Goal: Task Accomplishment & Management: Use online tool/utility

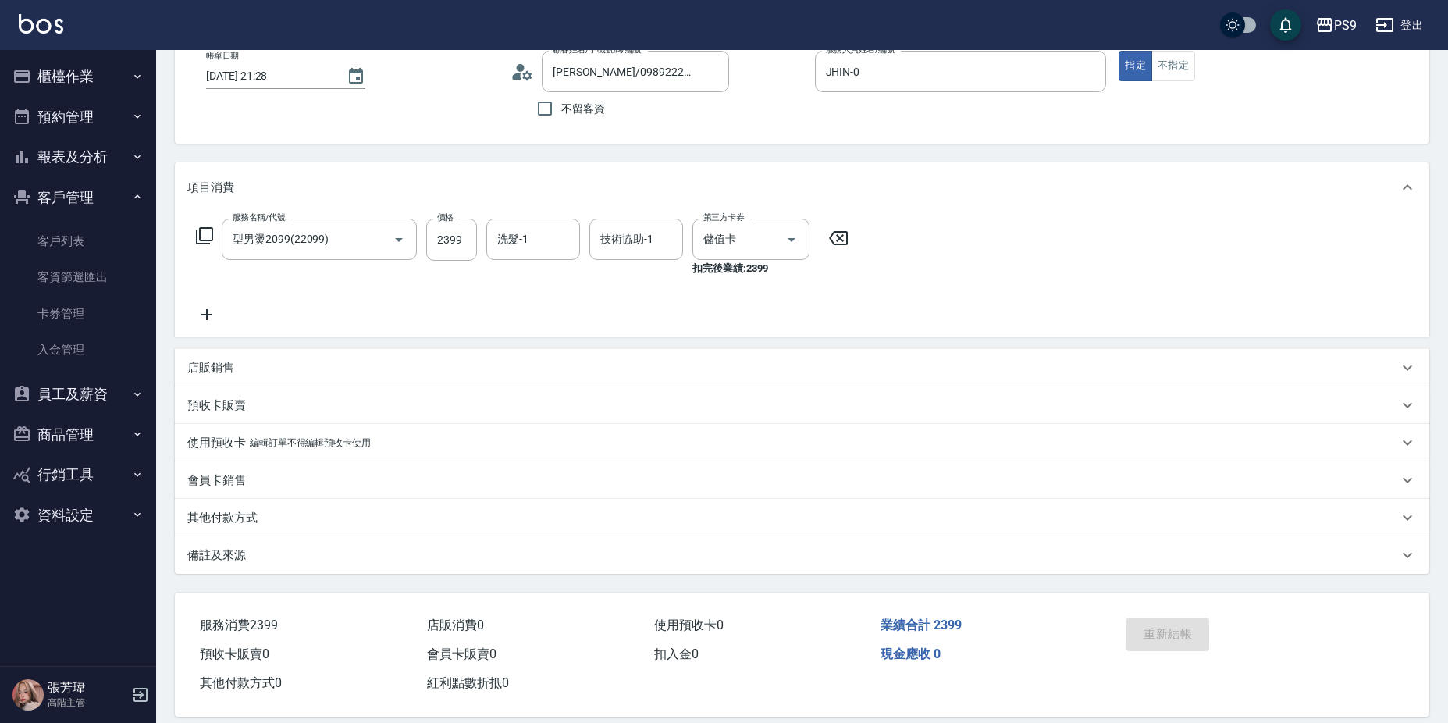
scroll to position [35, 0]
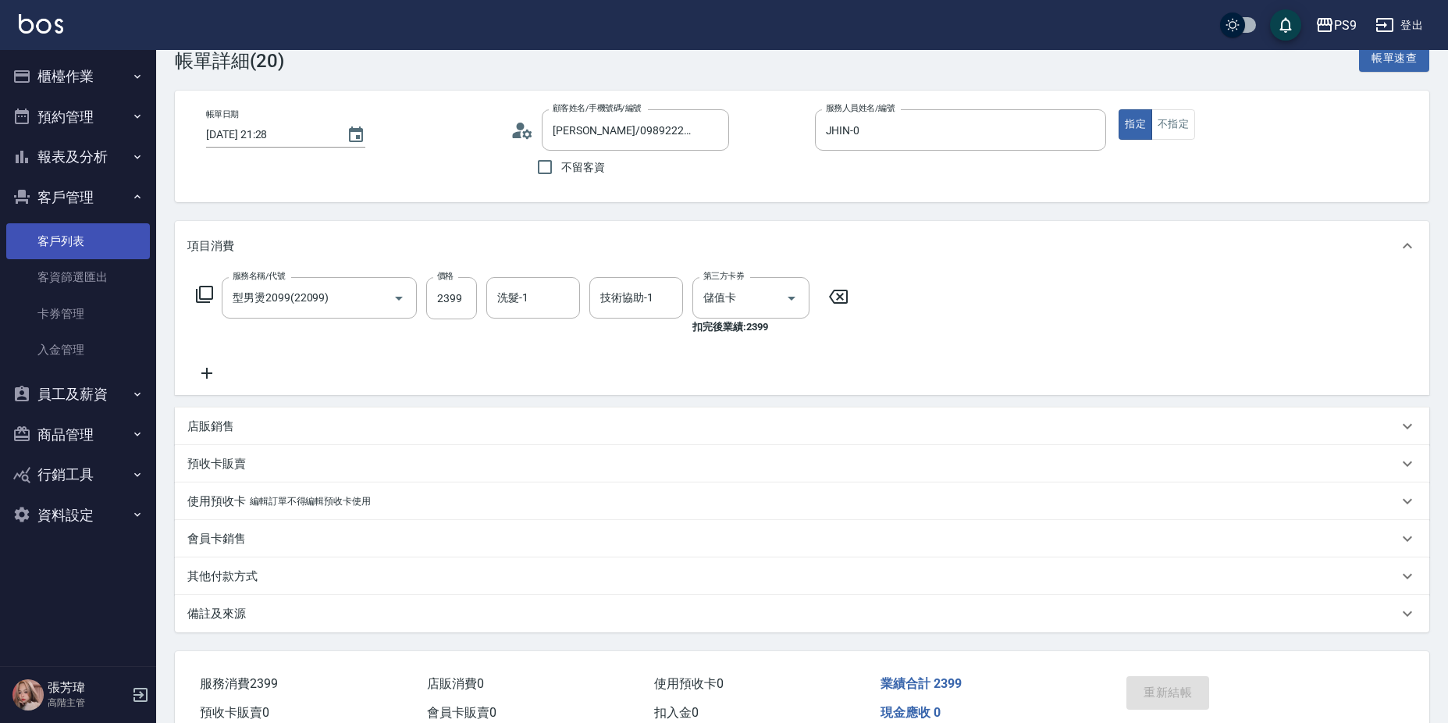
click at [90, 234] on link "客戶列表" at bounding box center [78, 241] width 144 height 36
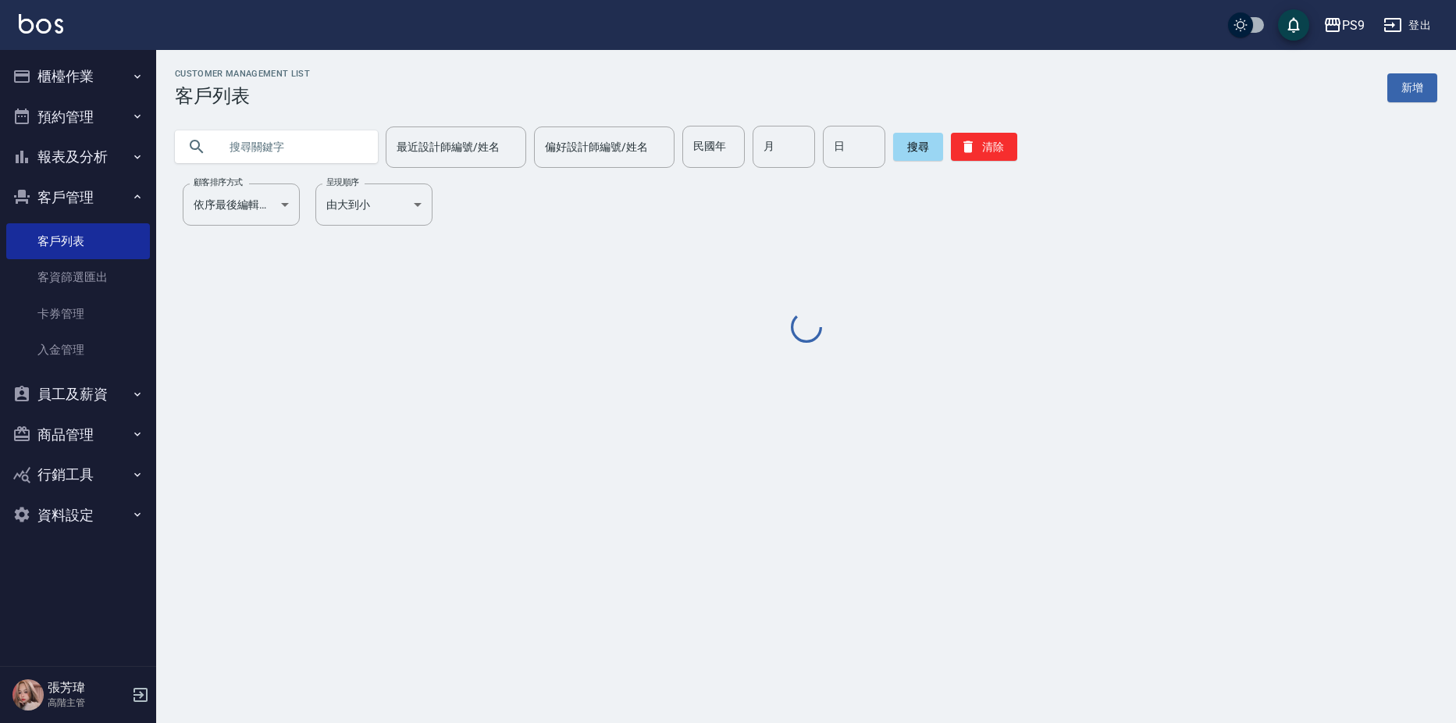
click at [252, 151] on input "text" at bounding box center [292, 147] width 147 height 42
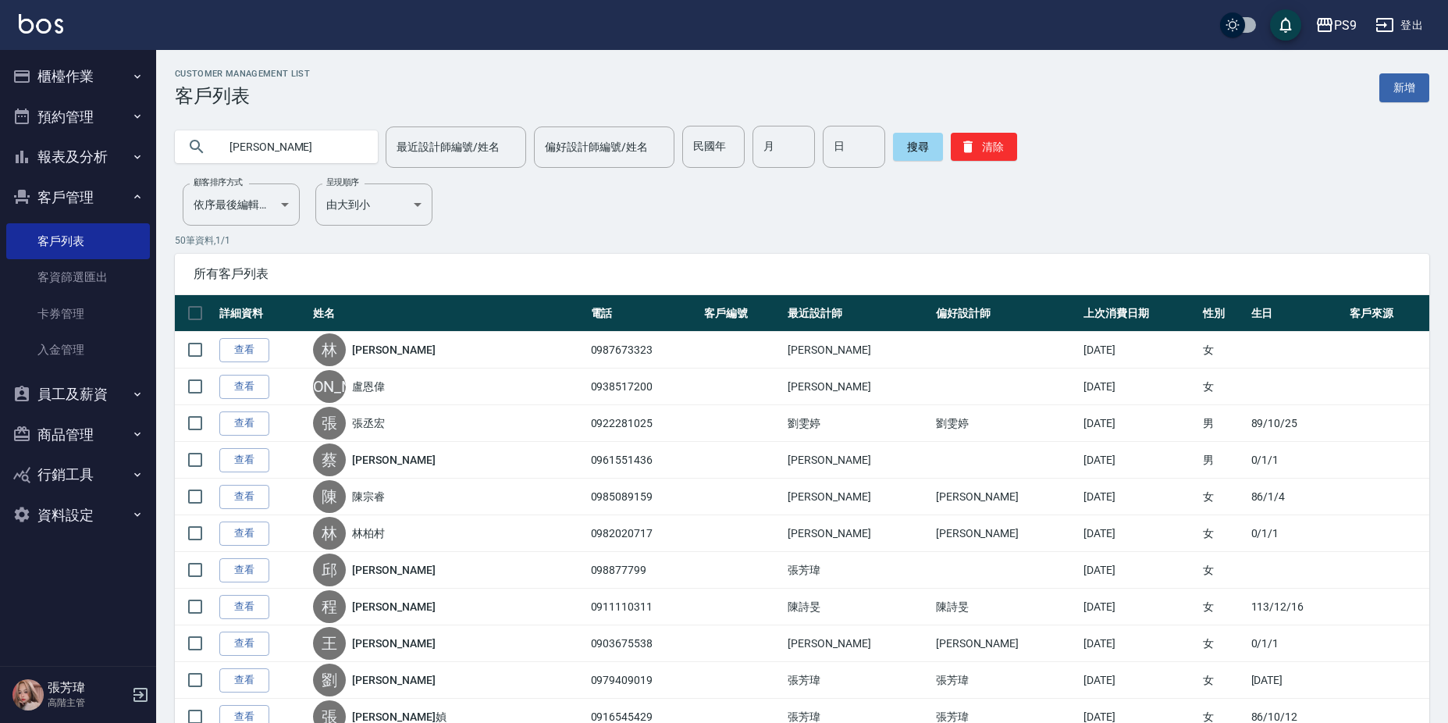
type input "[PERSON_NAME]"
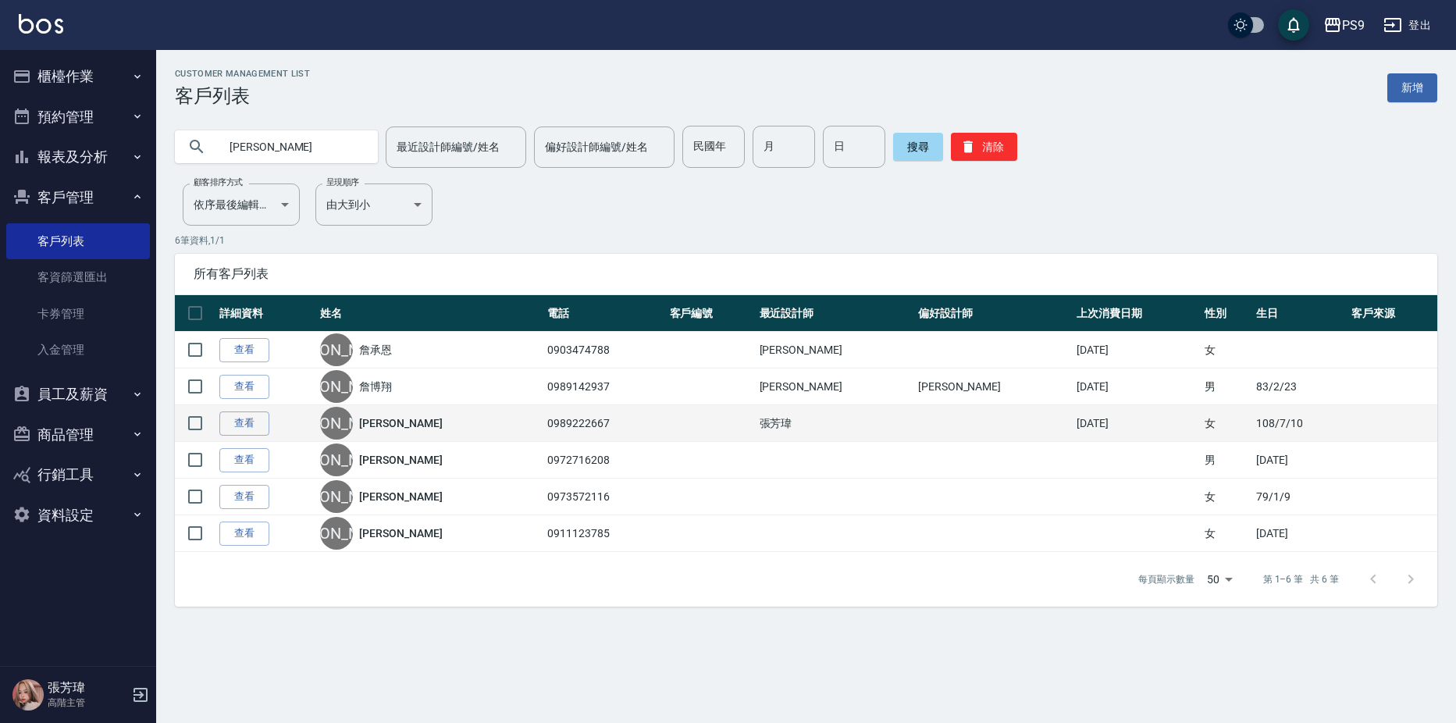
click at [389, 422] on link "[PERSON_NAME]" at bounding box center [400, 423] width 83 height 16
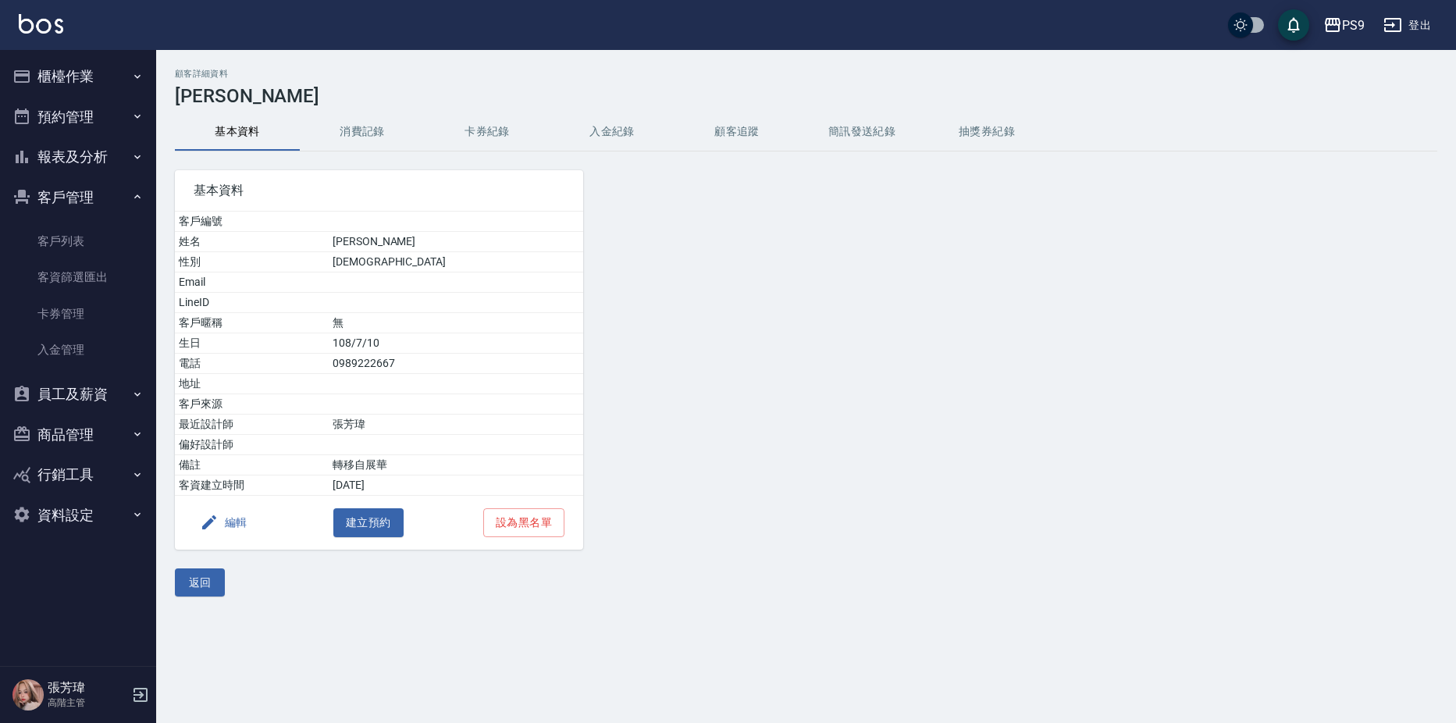
click at [610, 119] on button "入金紀錄" at bounding box center [611, 131] width 125 height 37
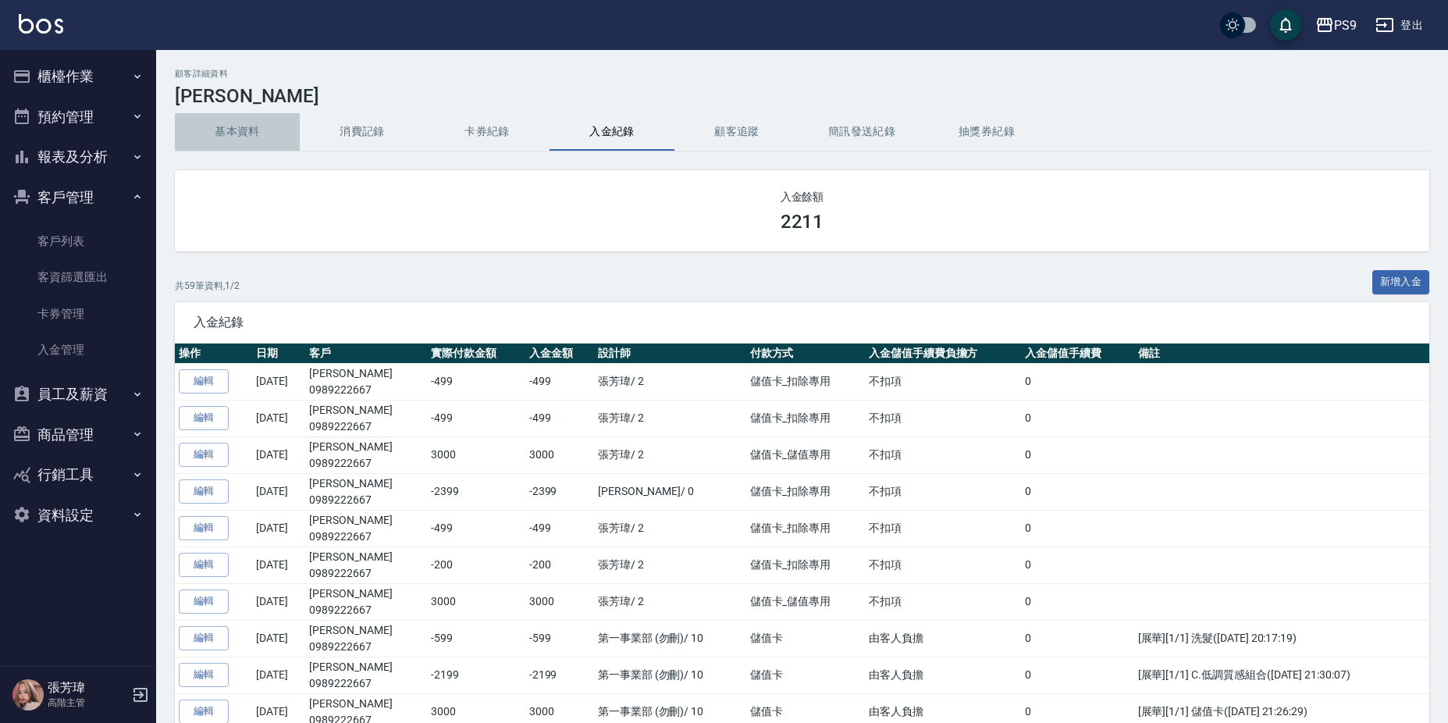
click at [214, 123] on button "基本資料" at bounding box center [237, 131] width 125 height 37
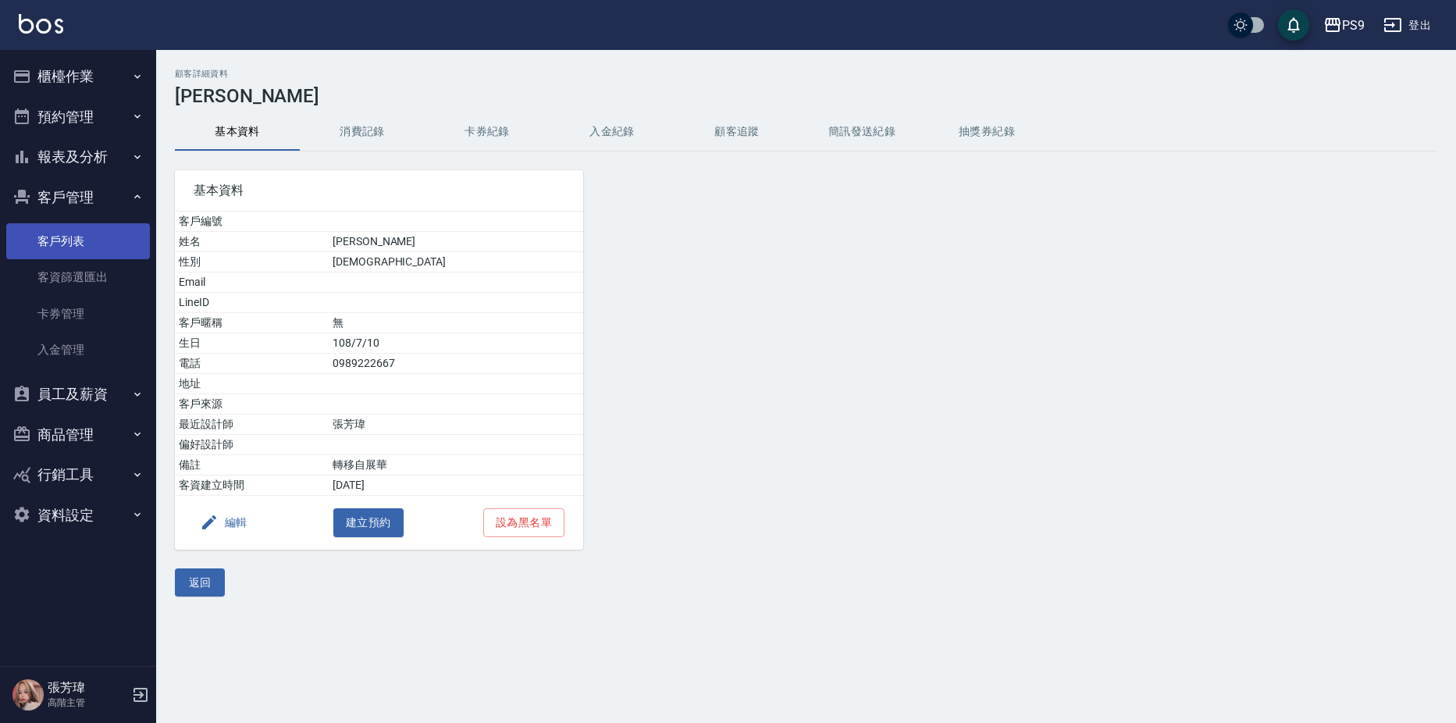
drag, startPoint x: 51, startPoint y: 228, endPoint x: 34, endPoint y: 228, distance: 17.2
click at [51, 228] on link "客戶列表" at bounding box center [78, 241] width 144 height 36
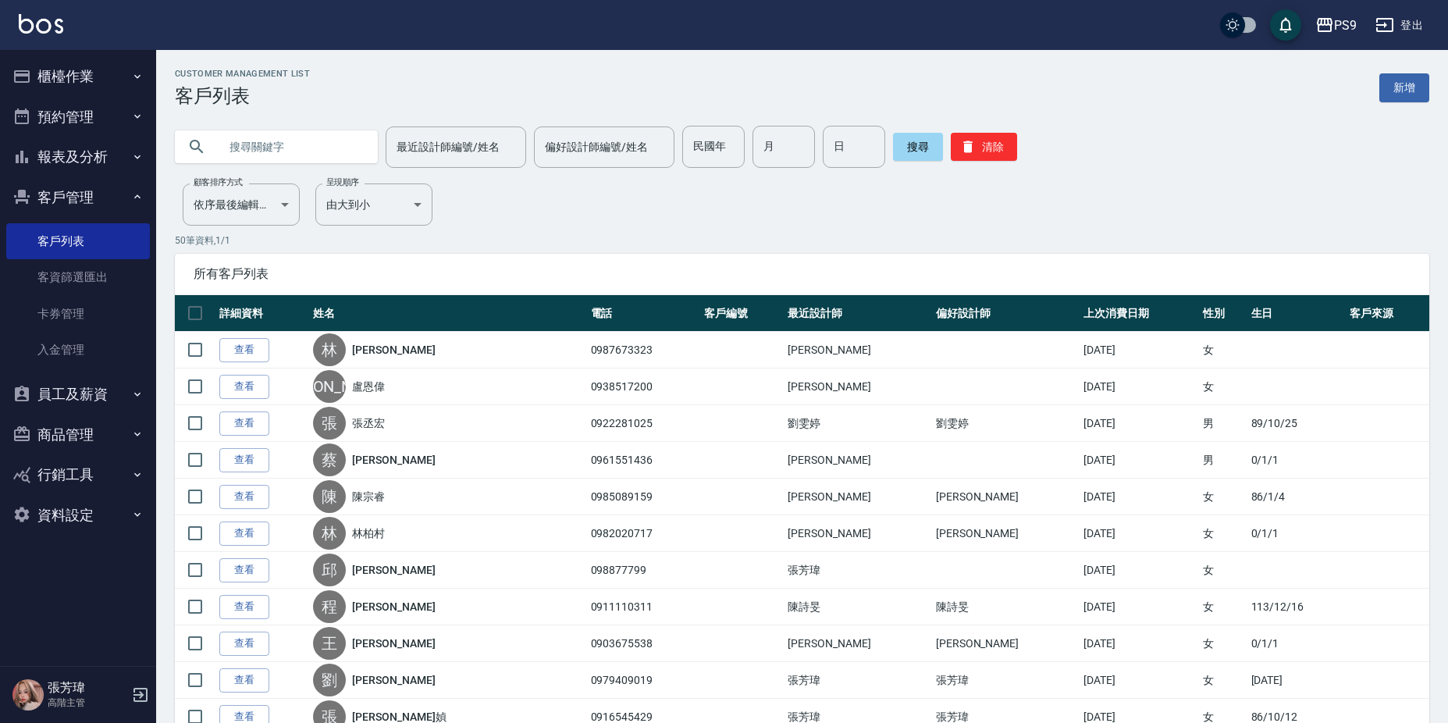
click at [300, 149] on input "text" at bounding box center [292, 147] width 147 height 42
type input "陳"
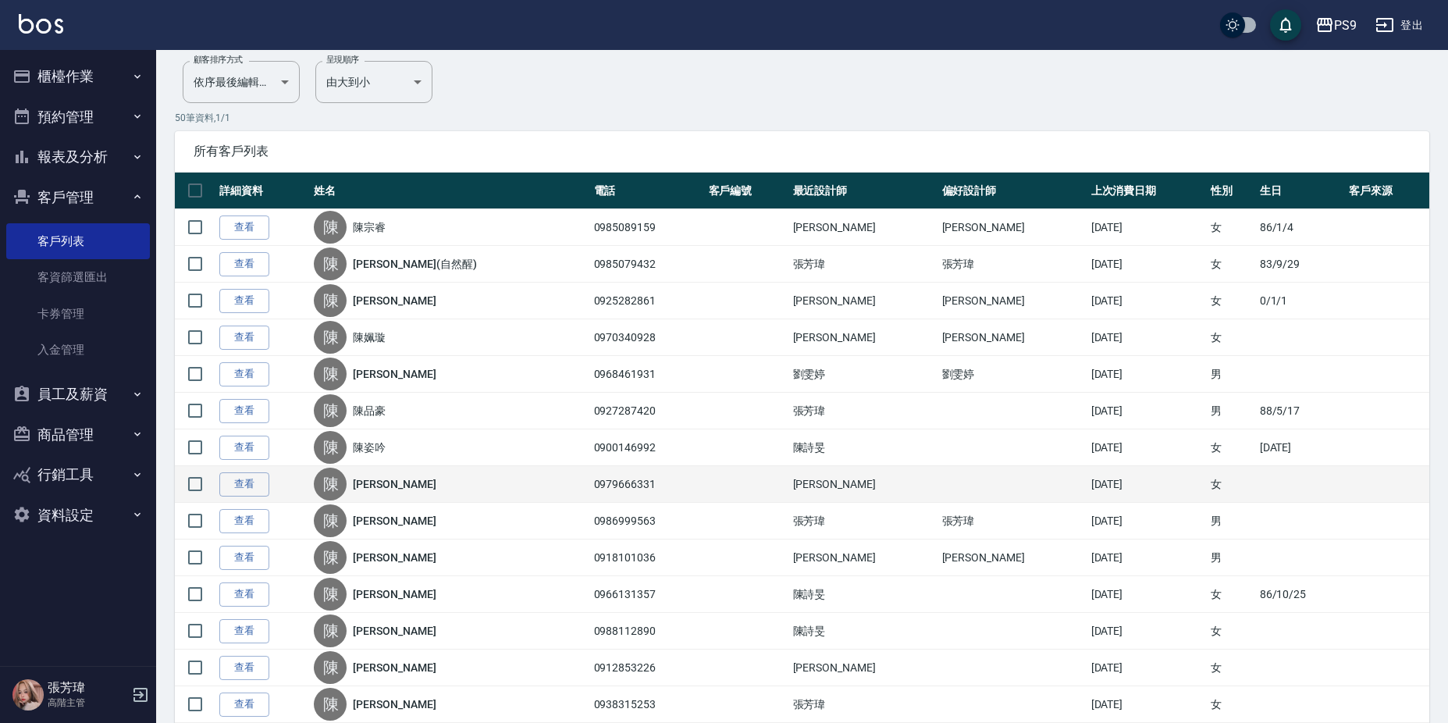
scroll to position [156, 0]
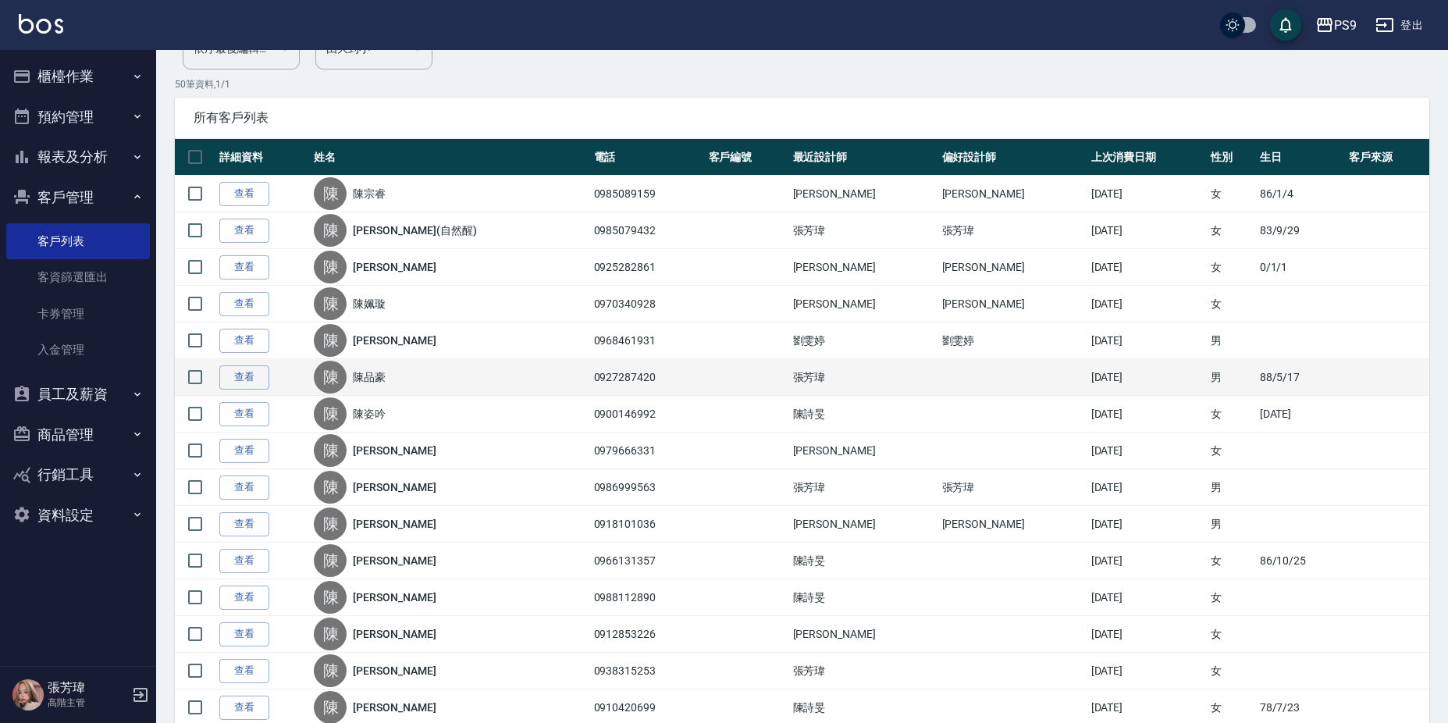
click at [386, 372] on link "陳品豪" at bounding box center [369, 377] width 33 height 16
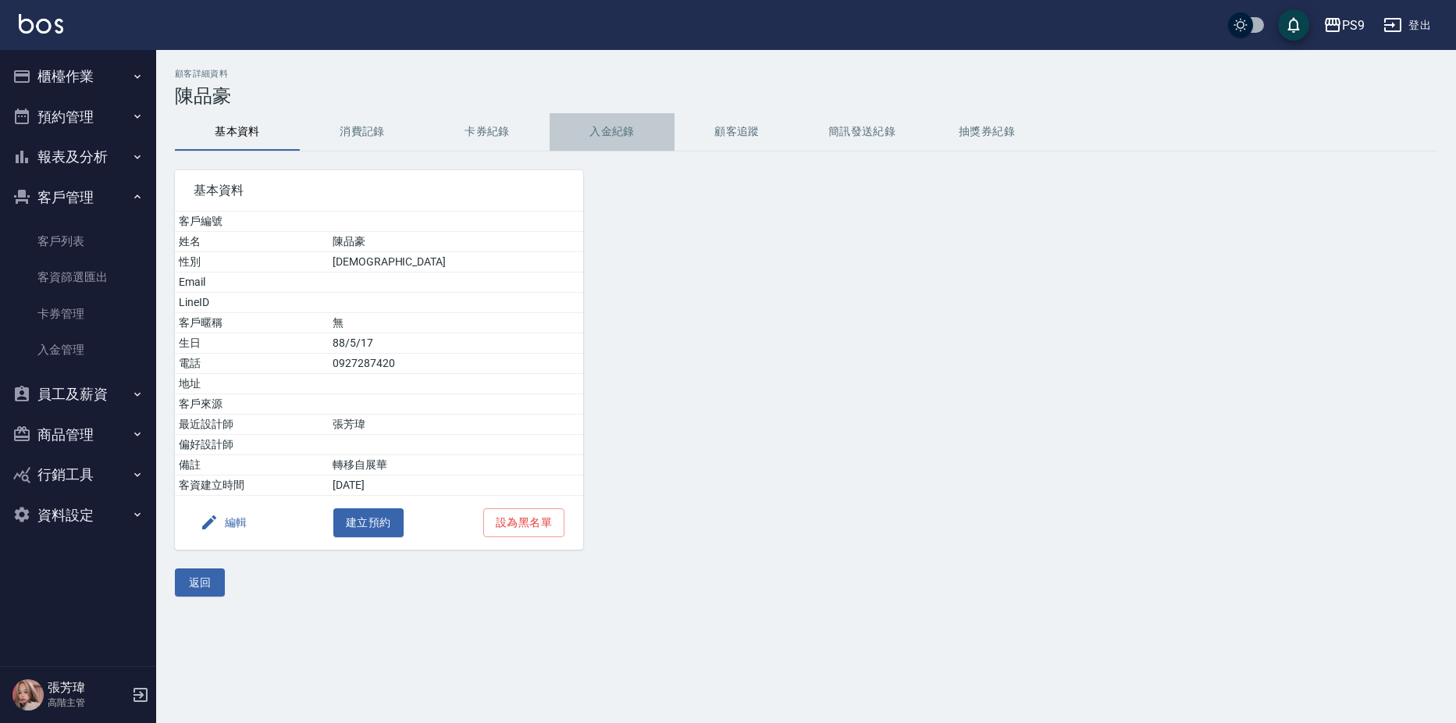
click at [603, 130] on button "入金紀錄" at bounding box center [611, 131] width 125 height 37
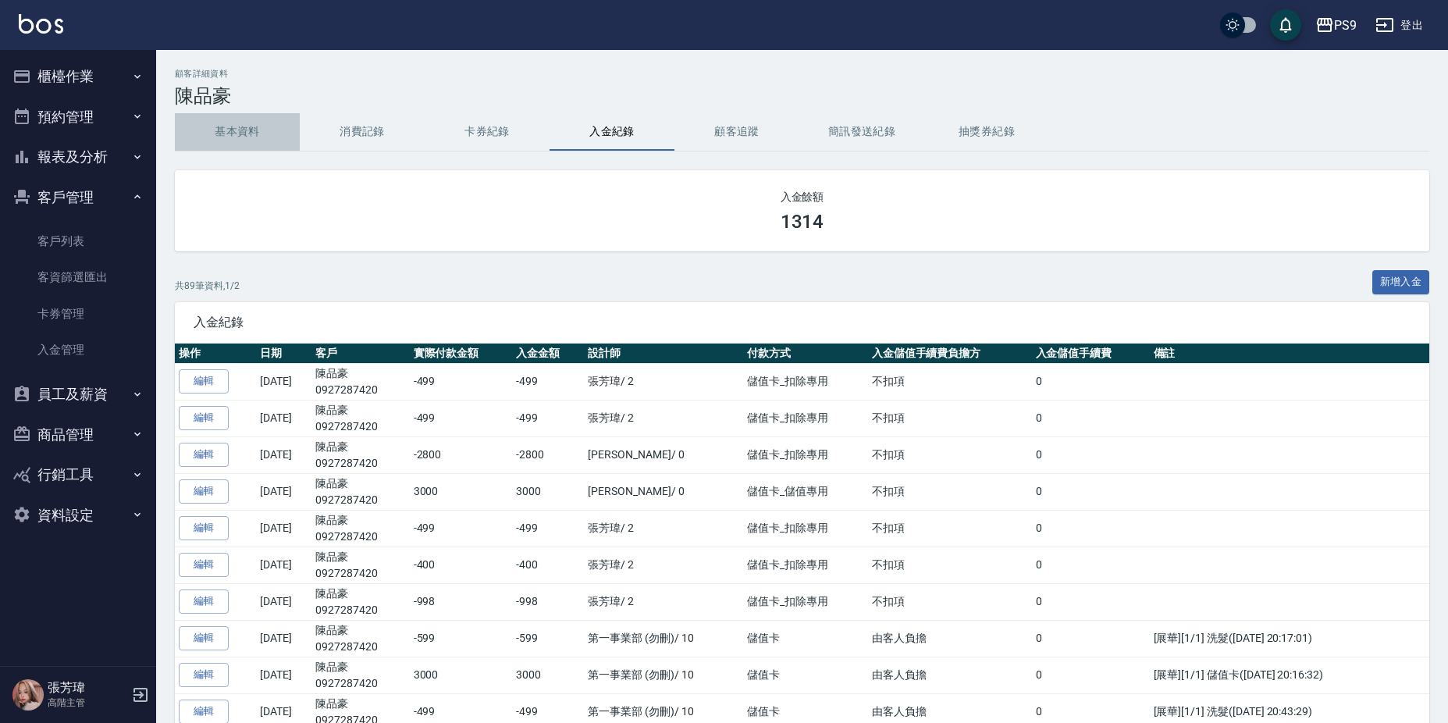
click at [218, 127] on button "基本資料" at bounding box center [237, 131] width 125 height 37
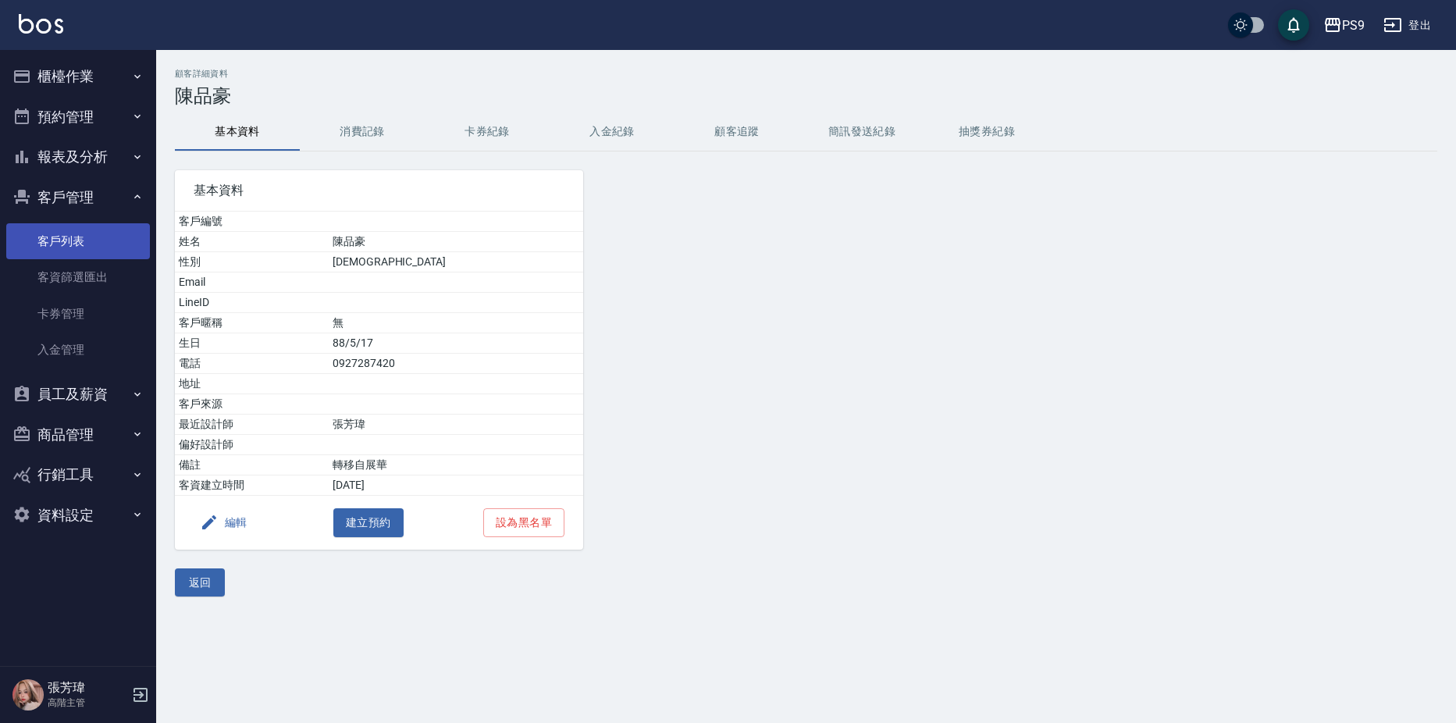
click at [89, 252] on link "客戶列表" at bounding box center [78, 241] width 144 height 36
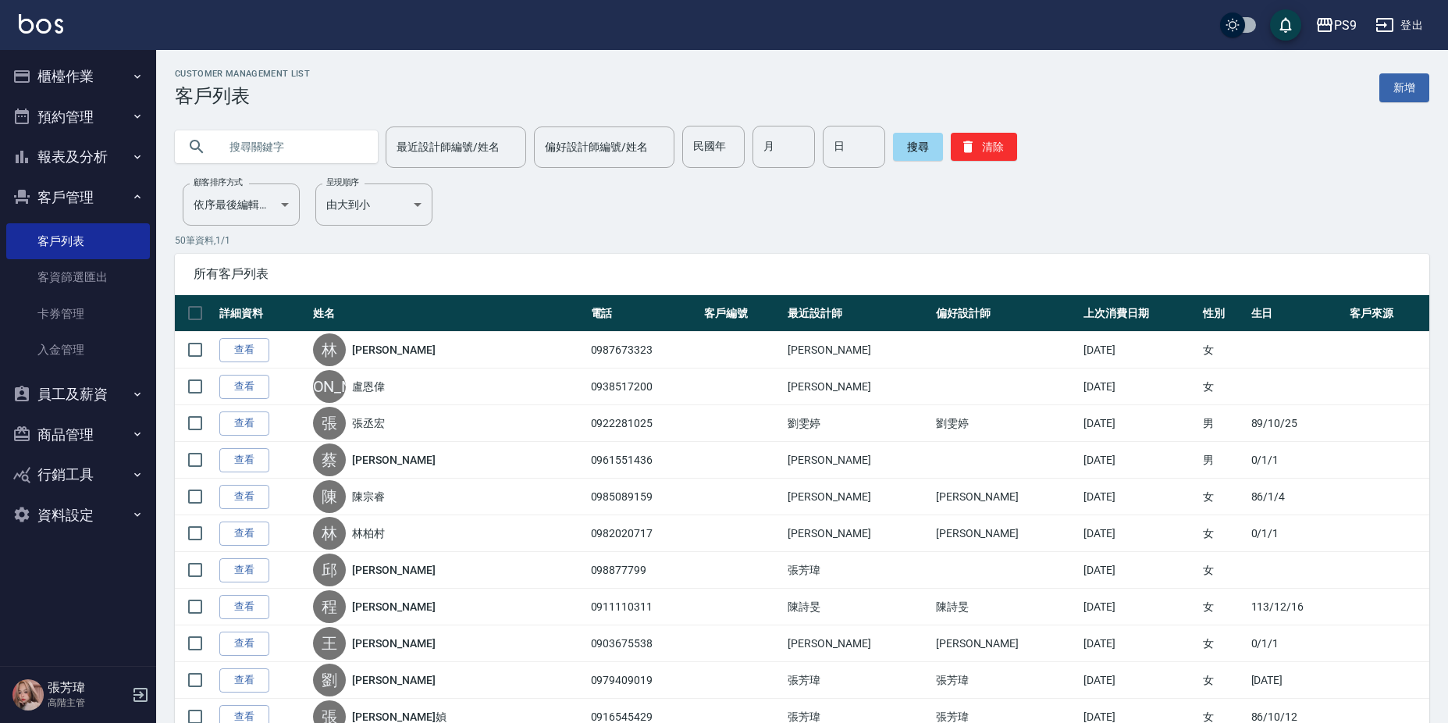
click at [283, 156] on input "text" at bounding box center [292, 147] width 147 height 42
type input "[PERSON_NAME]"
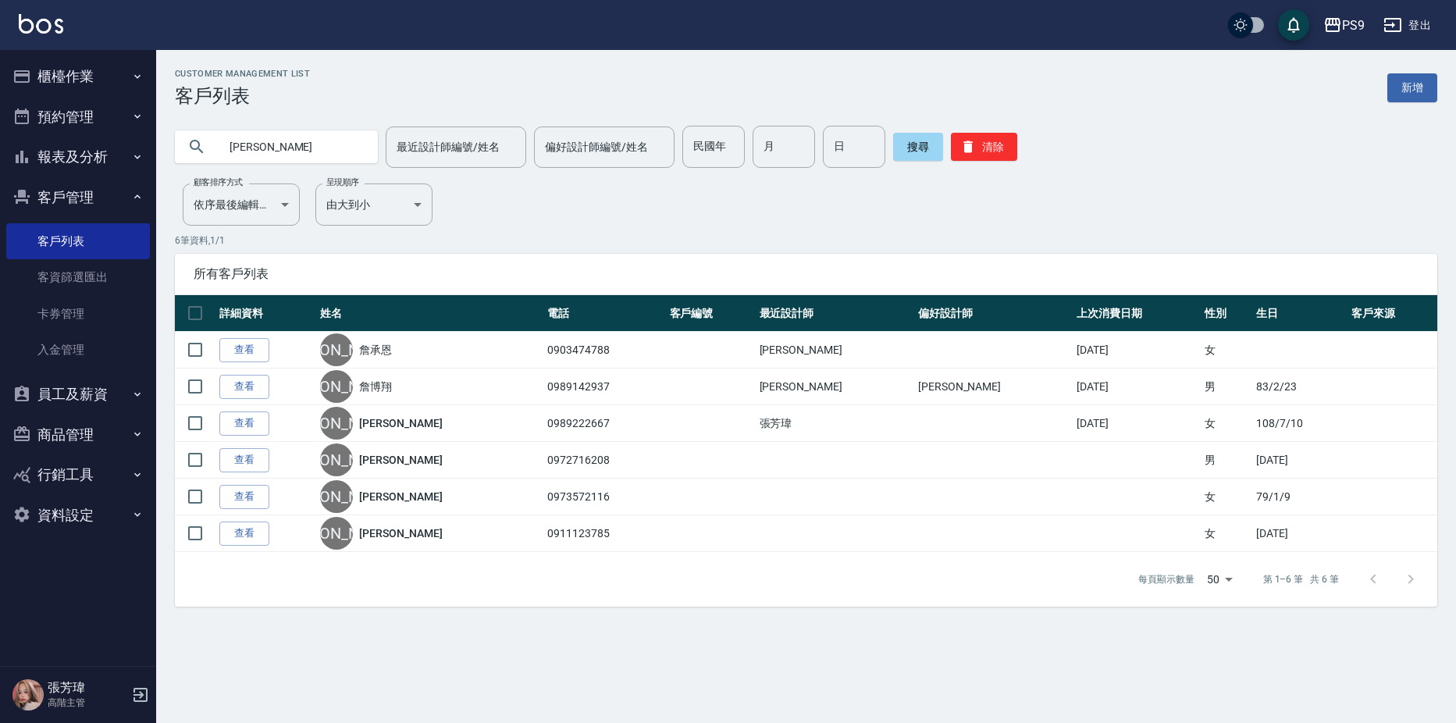
click at [402, 429] on link "[PERSON_NAME]" at bounding box center [400, 423] width 83 height 16
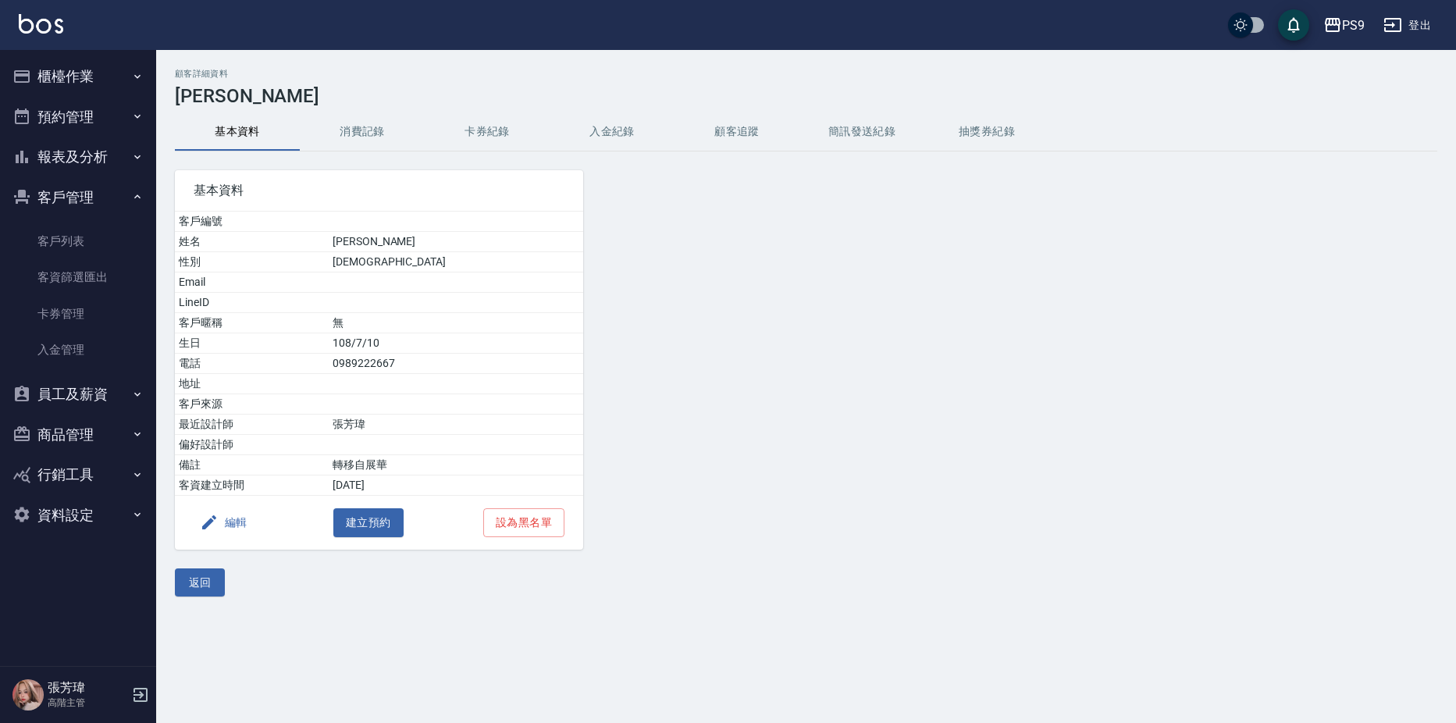
click at [633, 126] on button "入金紀錄" at bounding box center [611, 131] width 125 height 37
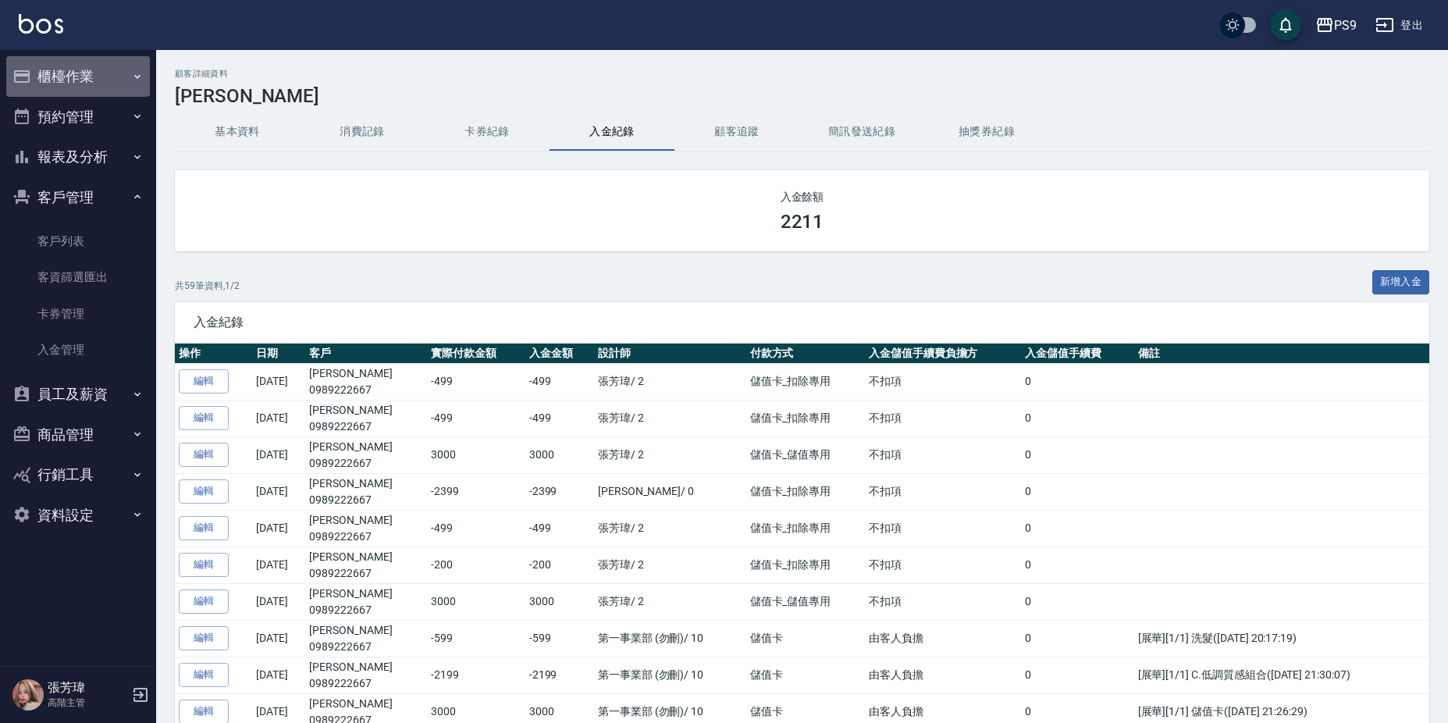
click at [122, 70] on button "櫃檯作業" at bounding box center [78, 76] width 144 height 41
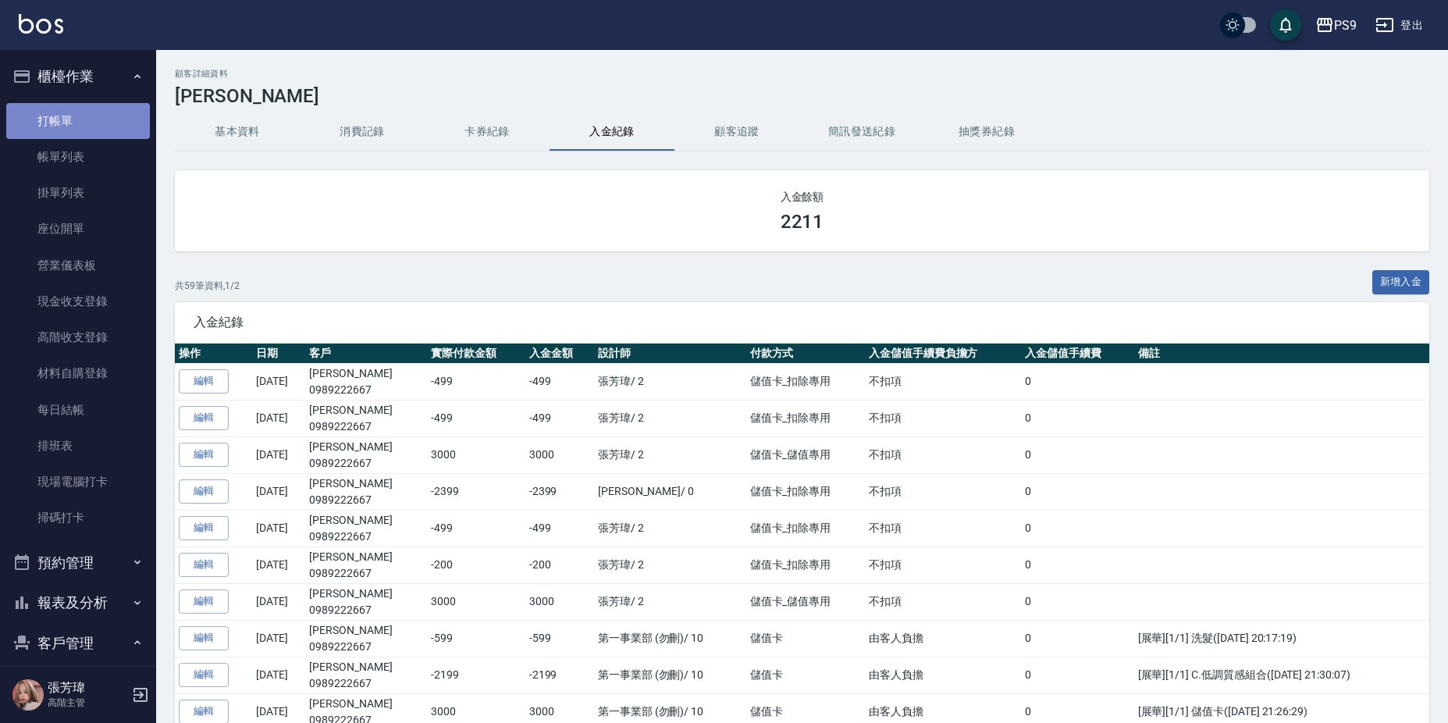
click at [115, 126] on link "打帳單" at bounding box center [78, 121] width 144 height 36
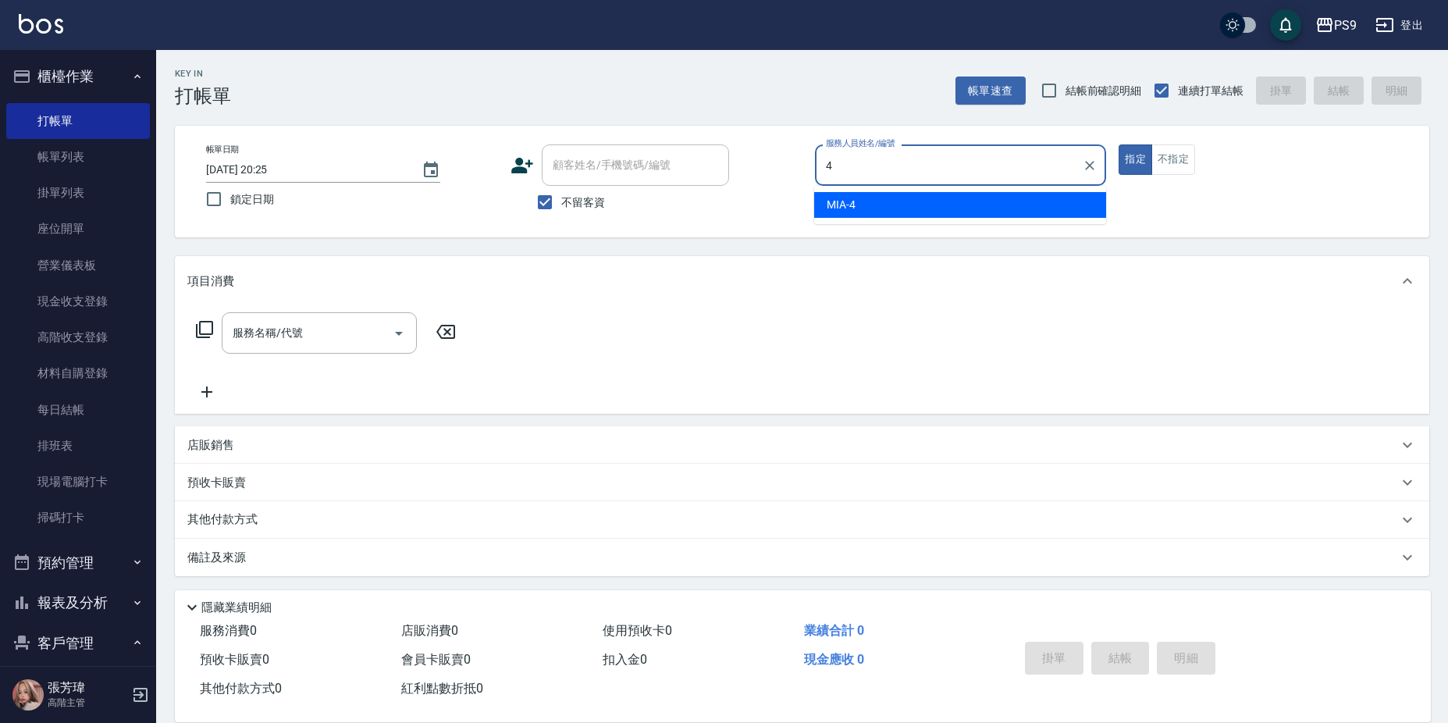
type input "MIA-4"
type button "true"
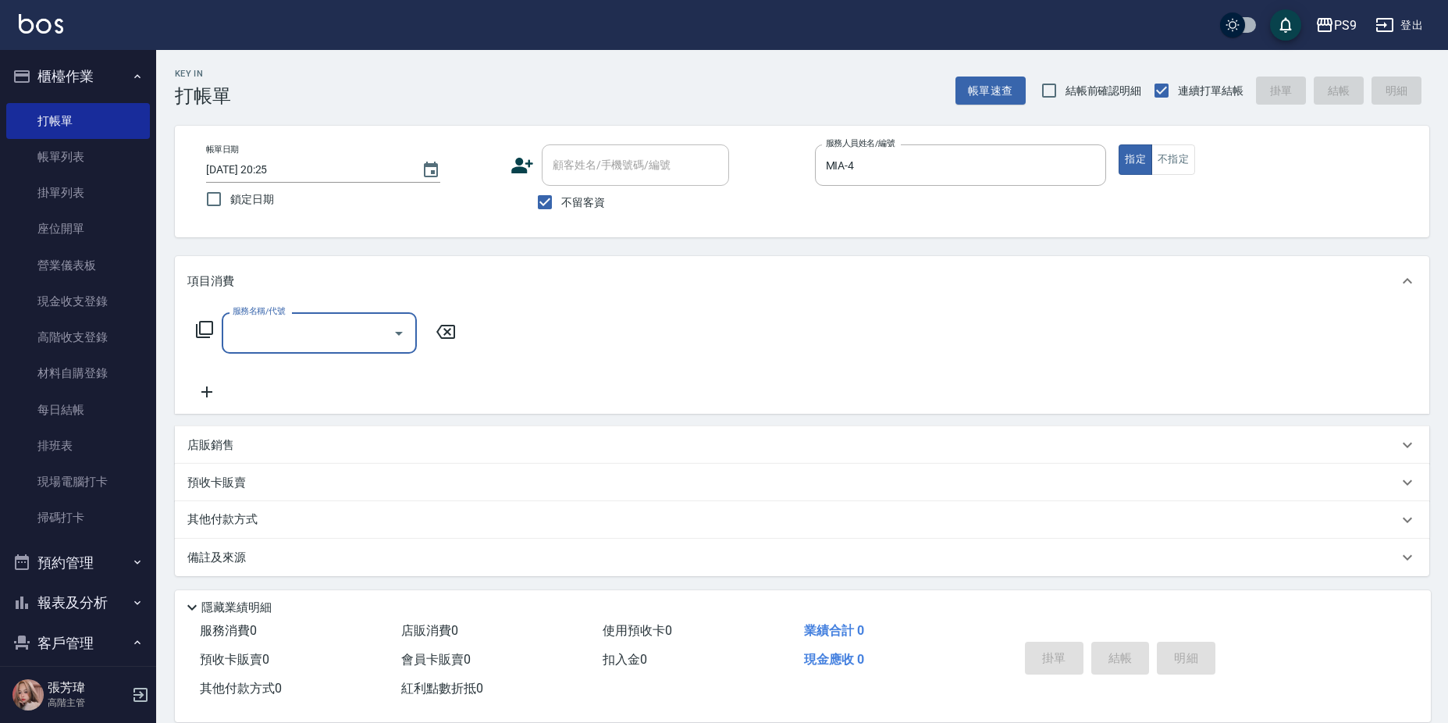
type input "5"
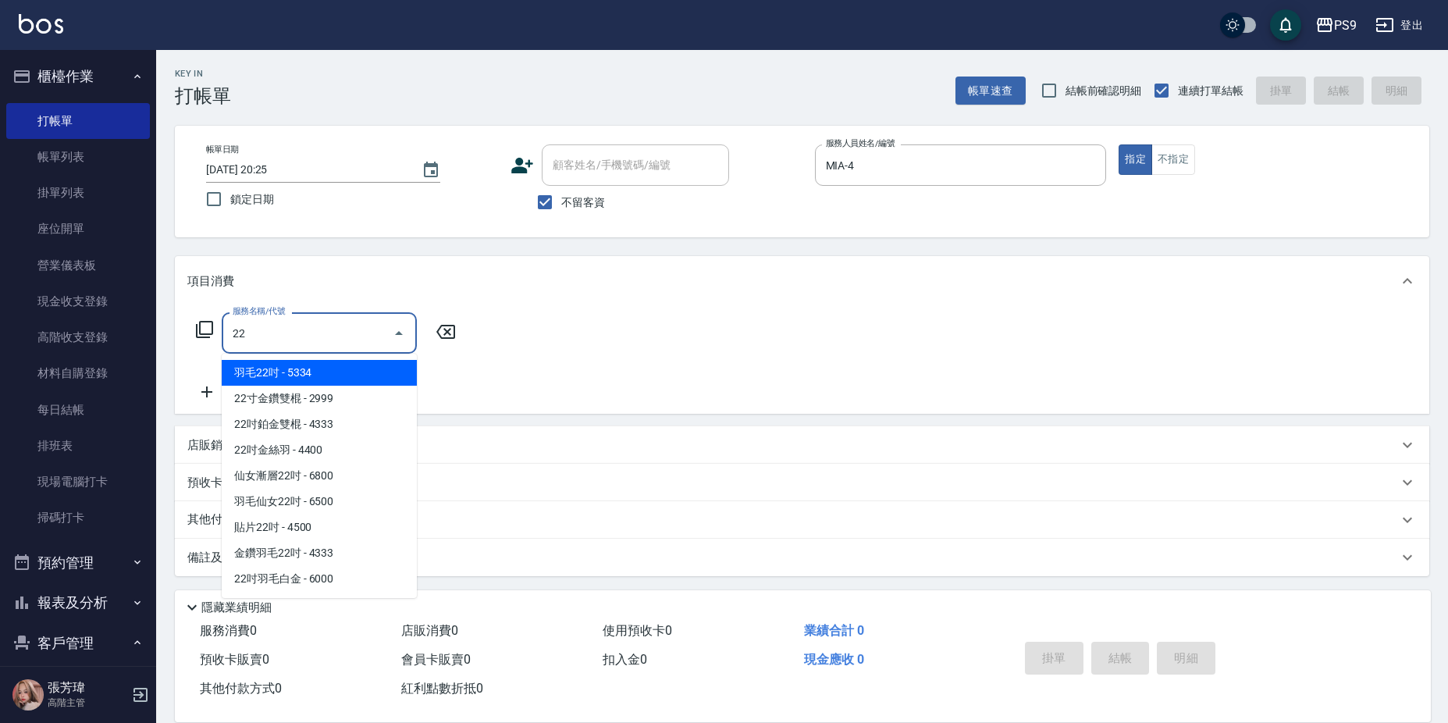
type input "2"
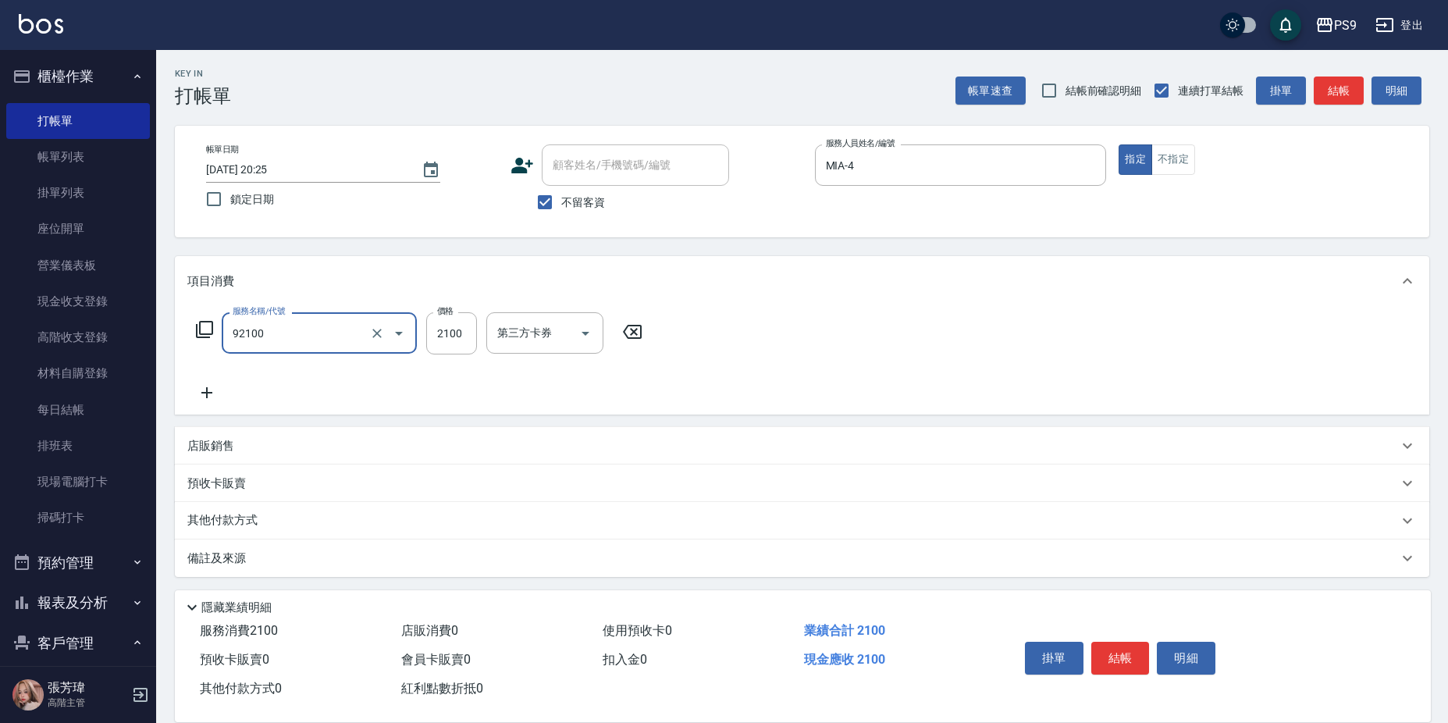
type input "過年-染B(92100)"
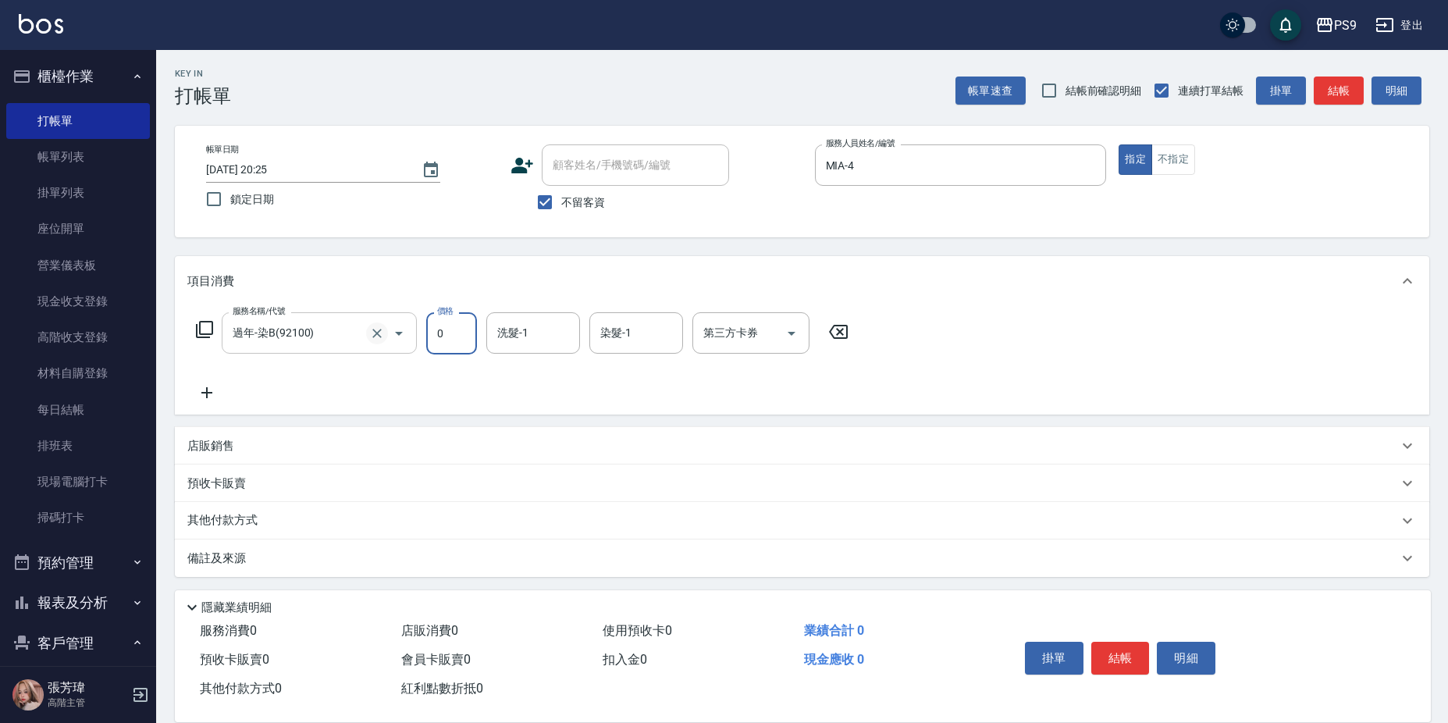
click at [381, 337] on icon "Clear" at bounding box center [376, 333] width 9 height 9
type input "0"
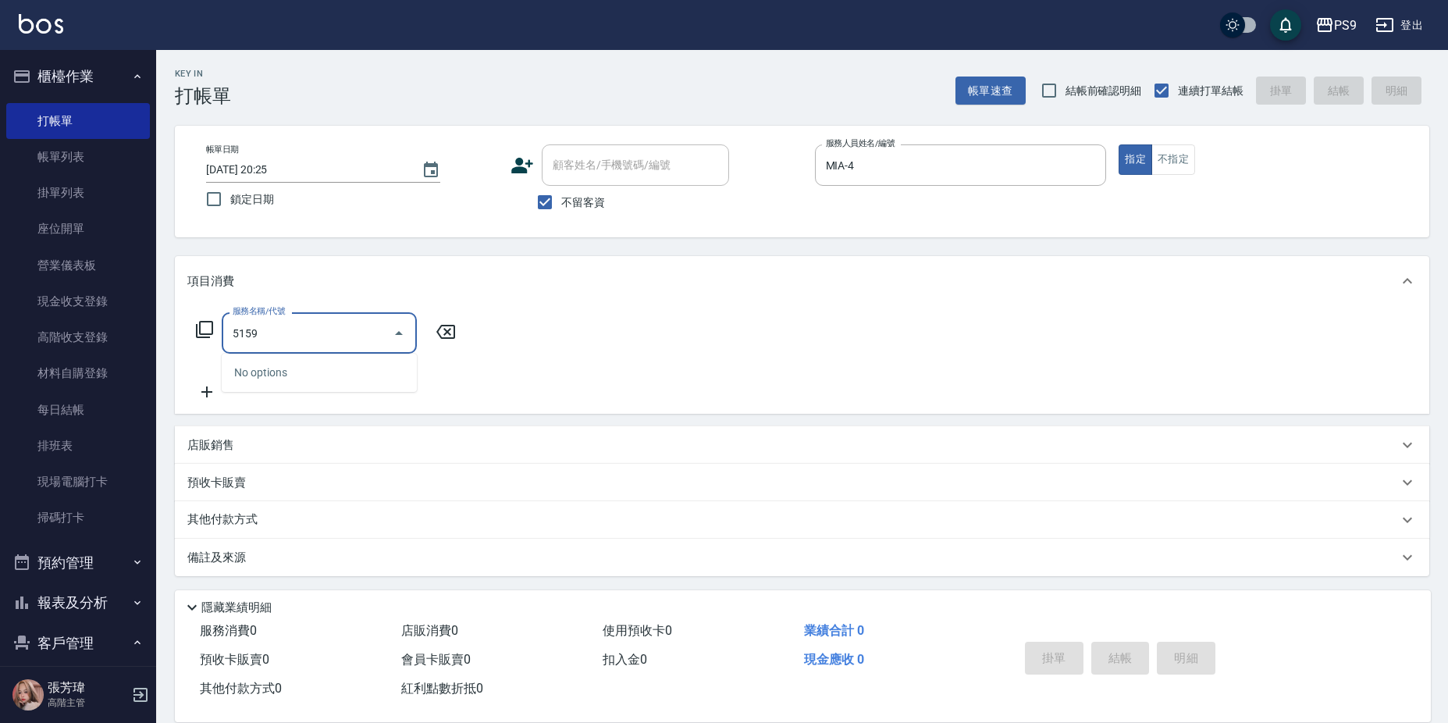
type input "51599"
type input "染髮1599(21599)"
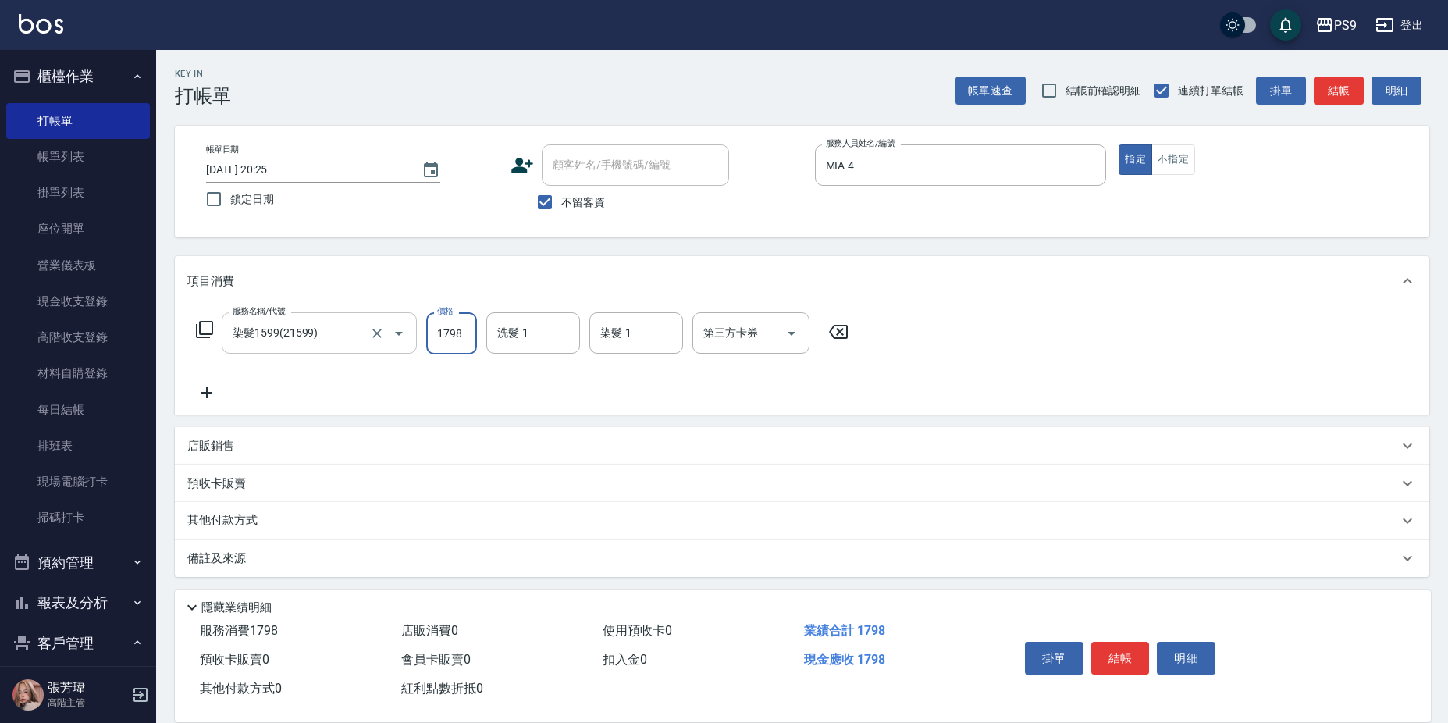
type input "1798"
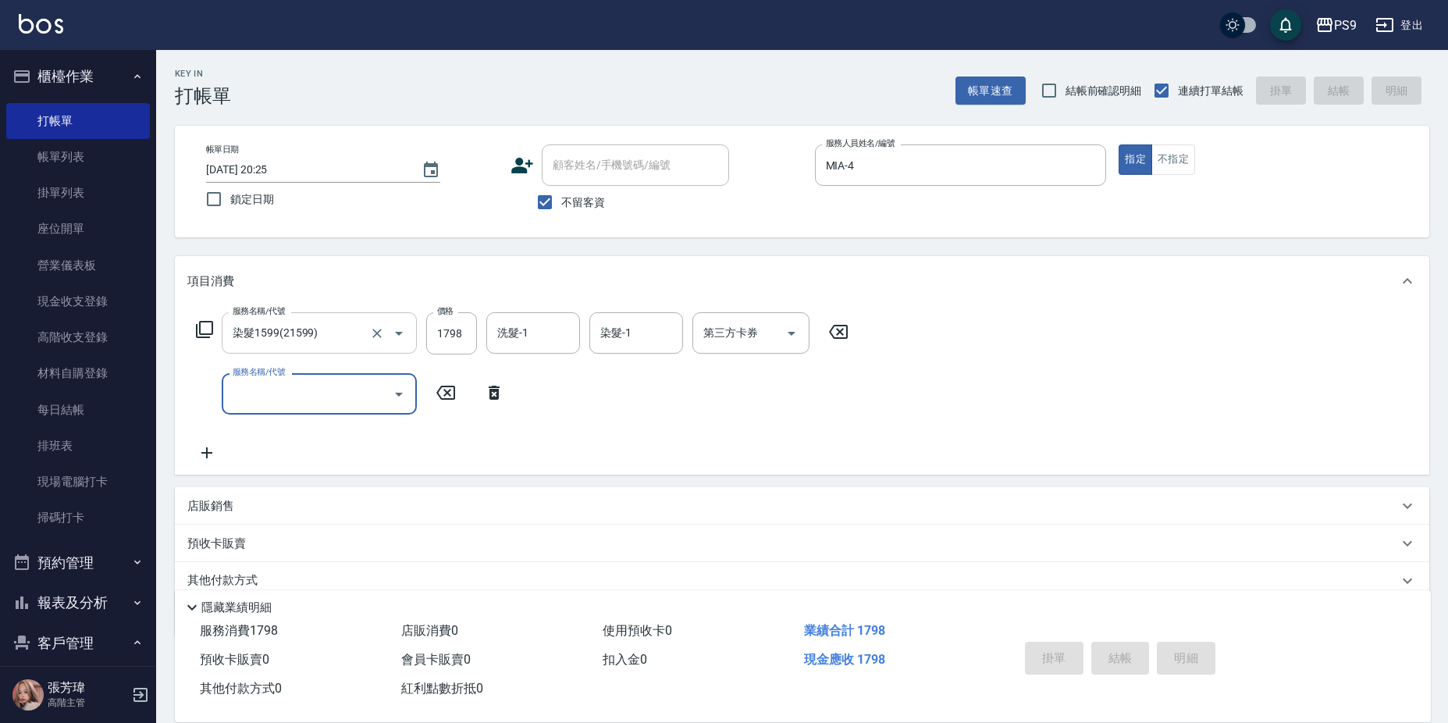
type input "[DATE] 20:26"
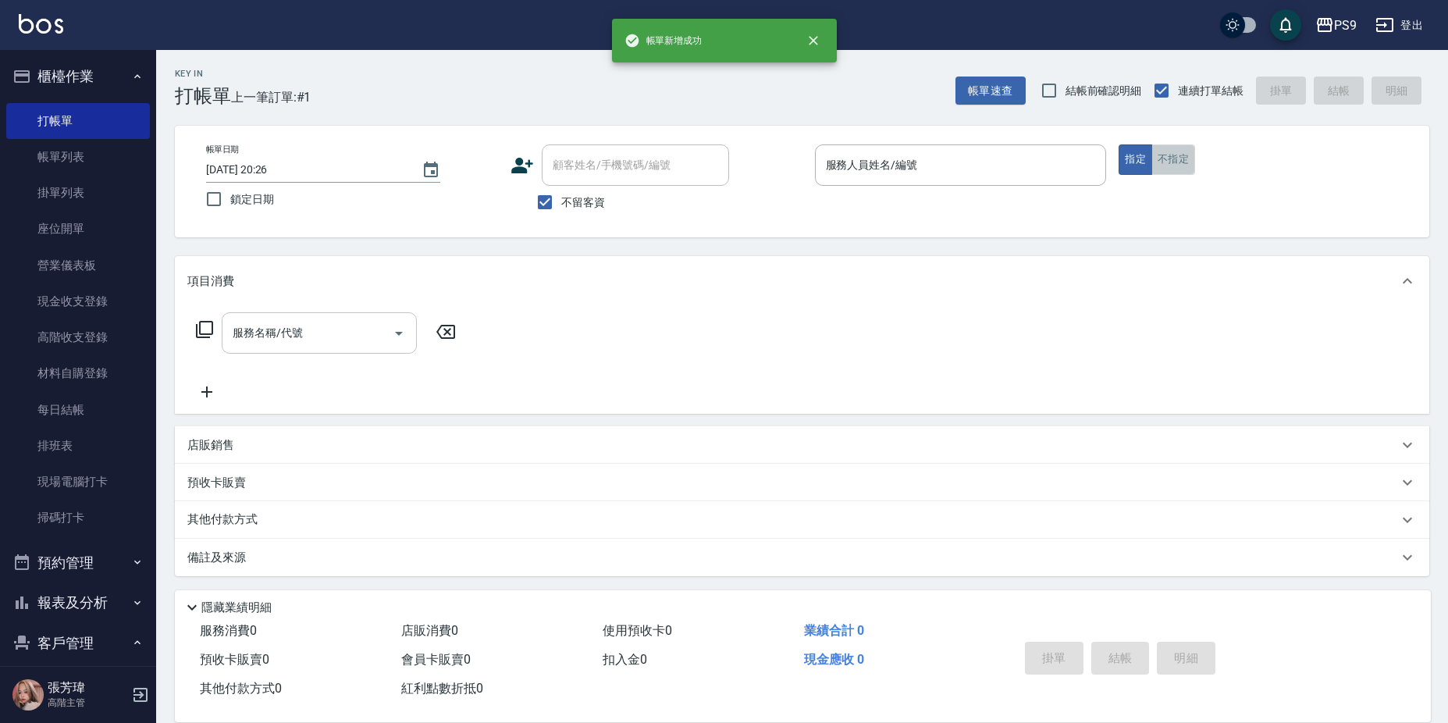
click at [1171, 172] on button "不指定" at bounding box center [1173, 159] width 44 height 30
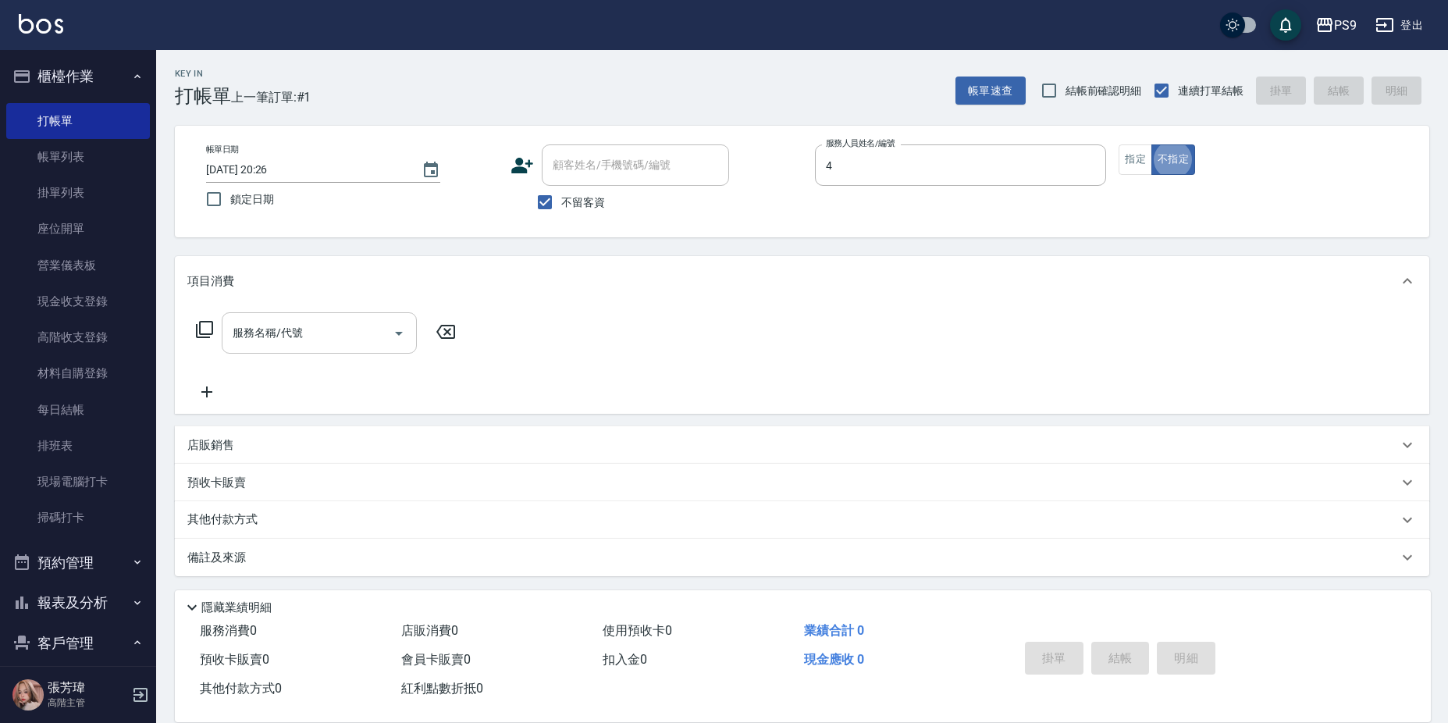
type input "MIA-4"
type button "false"
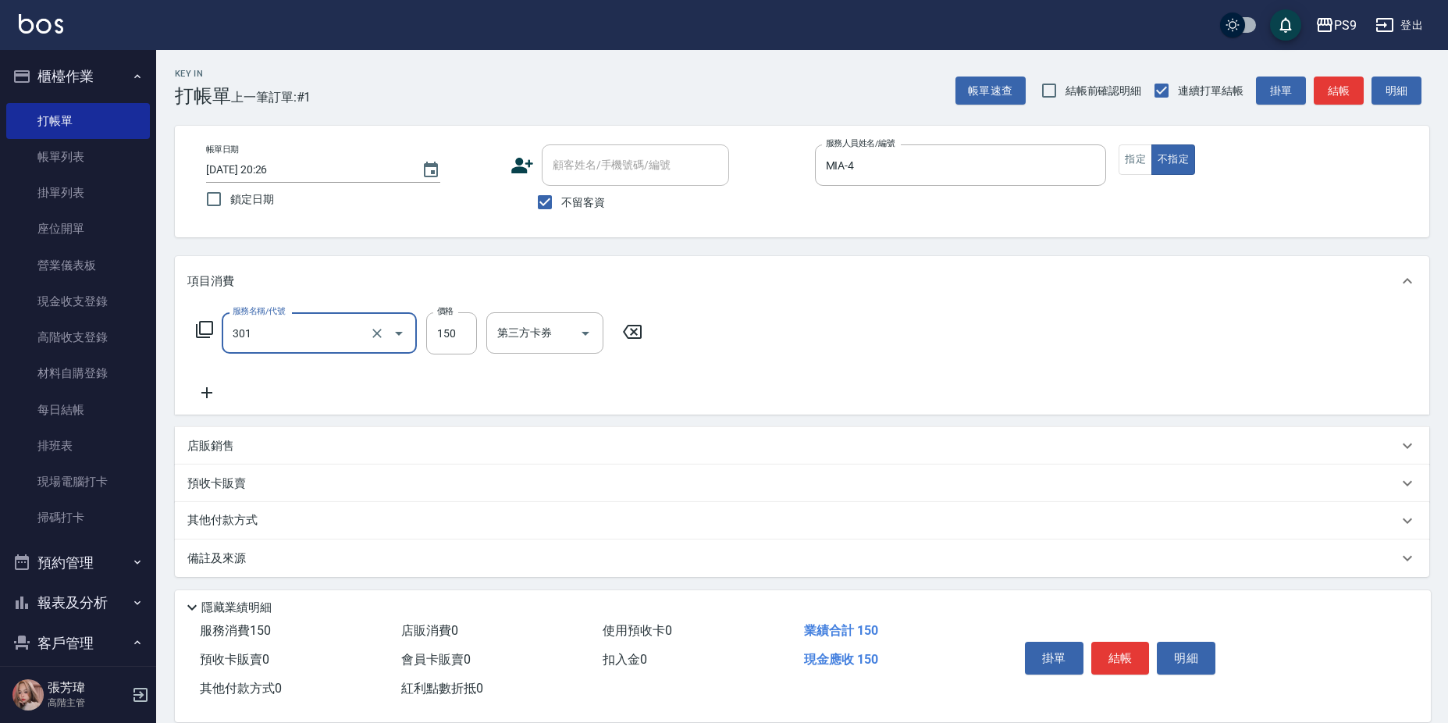
type input "剪-150(301)"
type input "300"
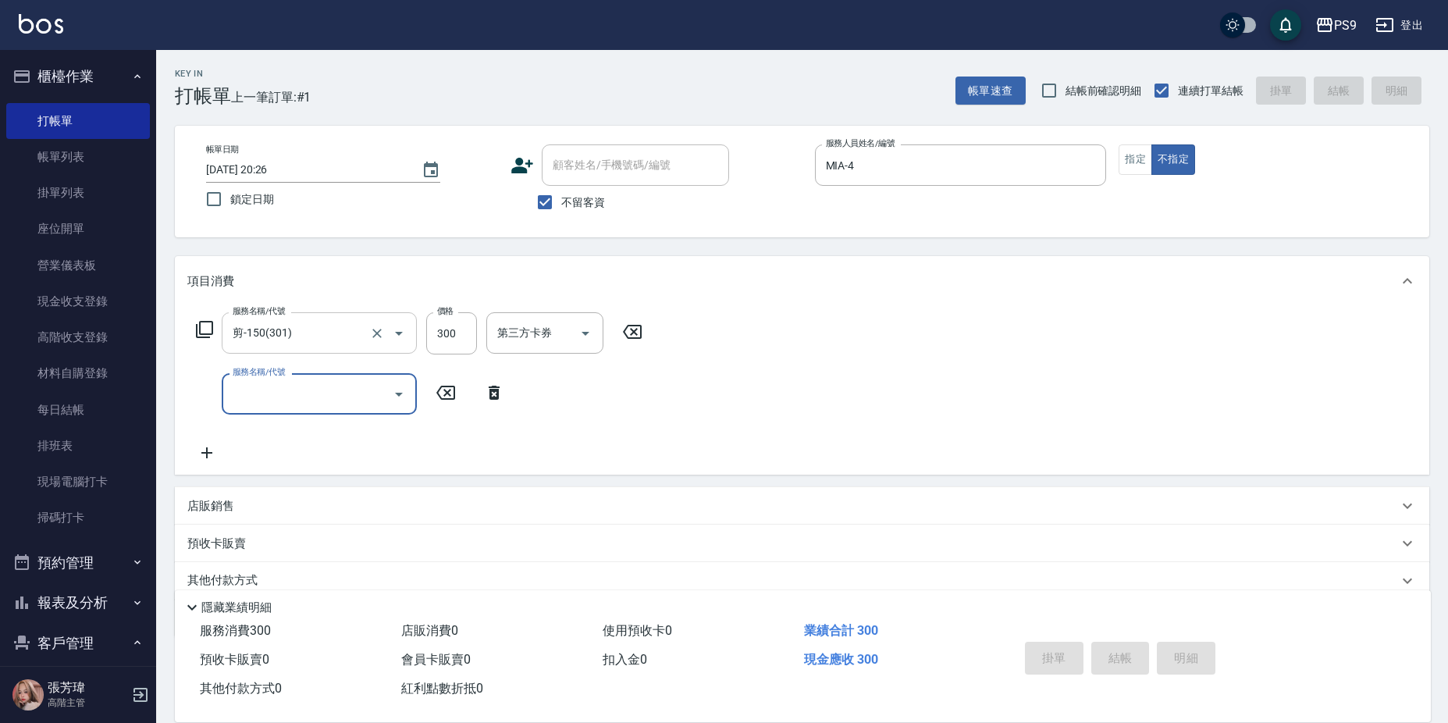
type input "[DATE] 20:27"
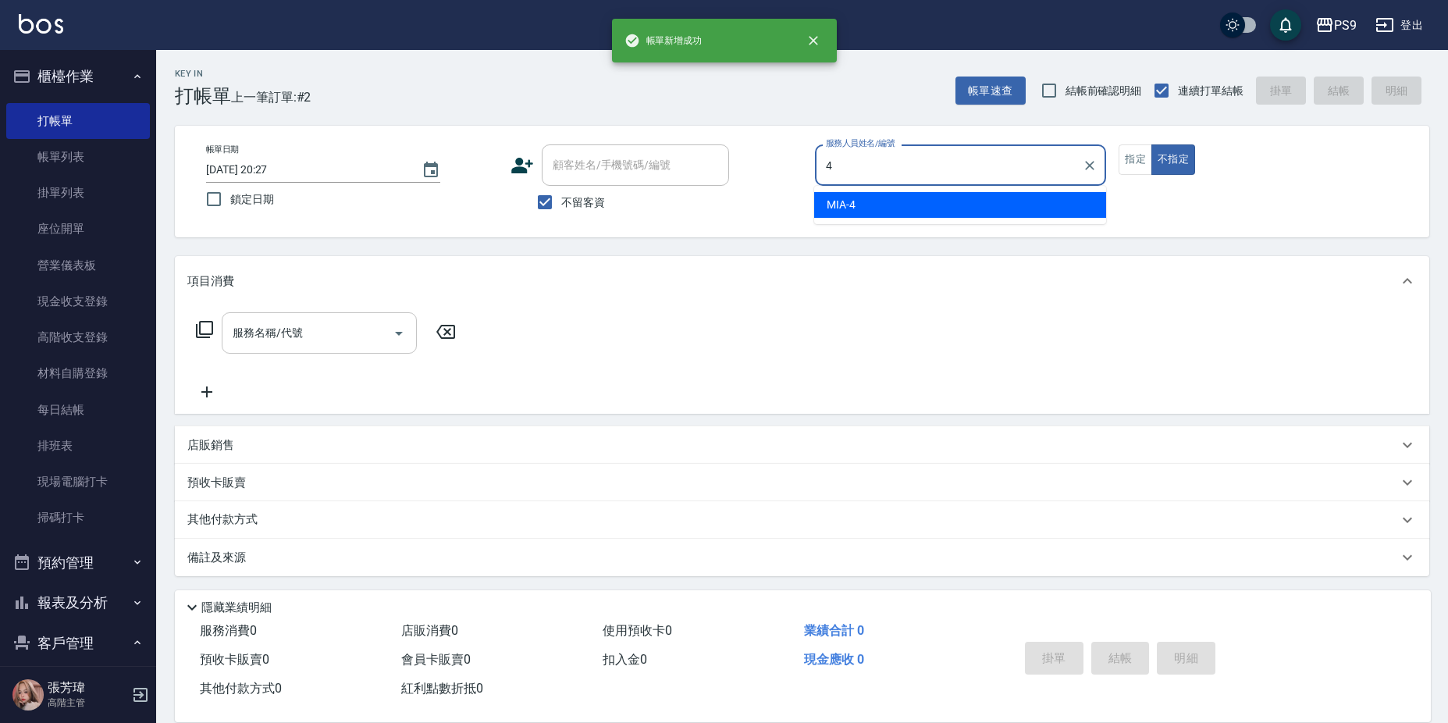
type input "MIA-4"
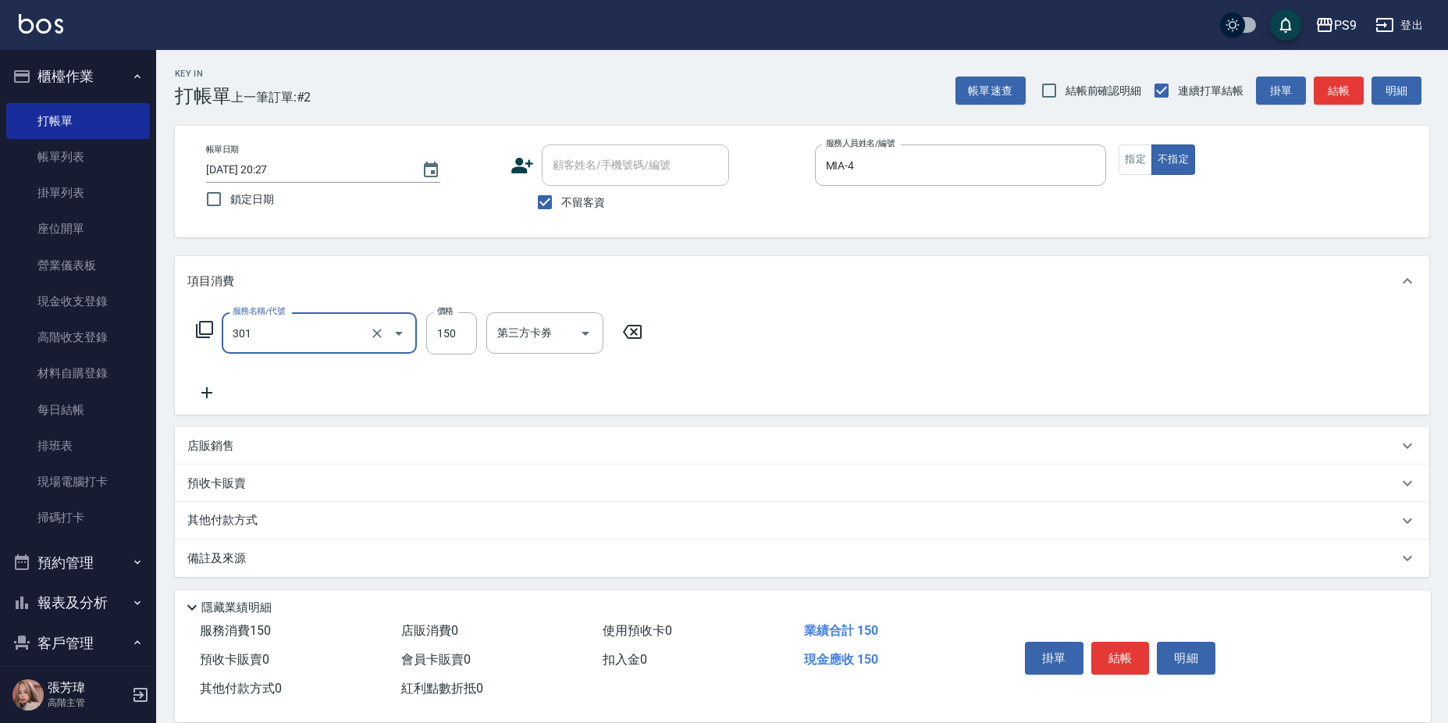
type input "剪-150(301)"
type input "300"
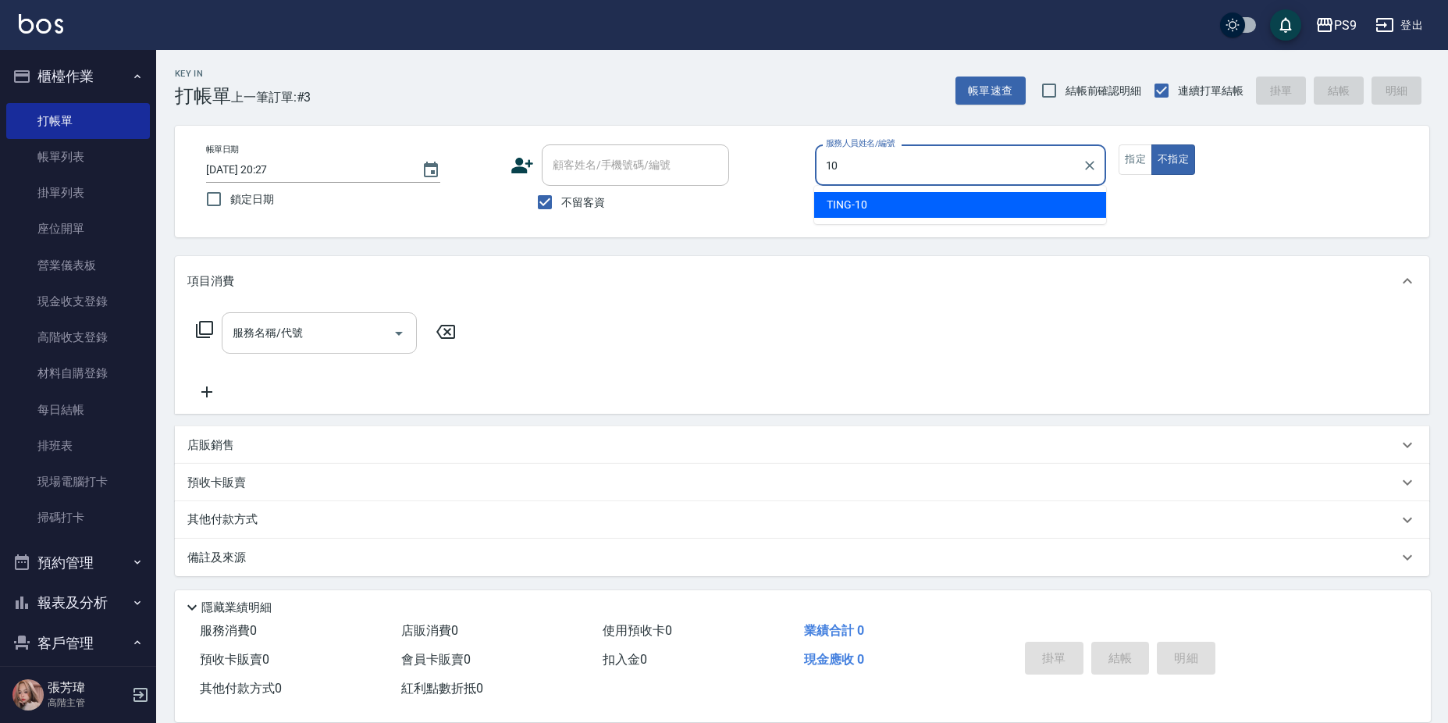
type input "TING-10"
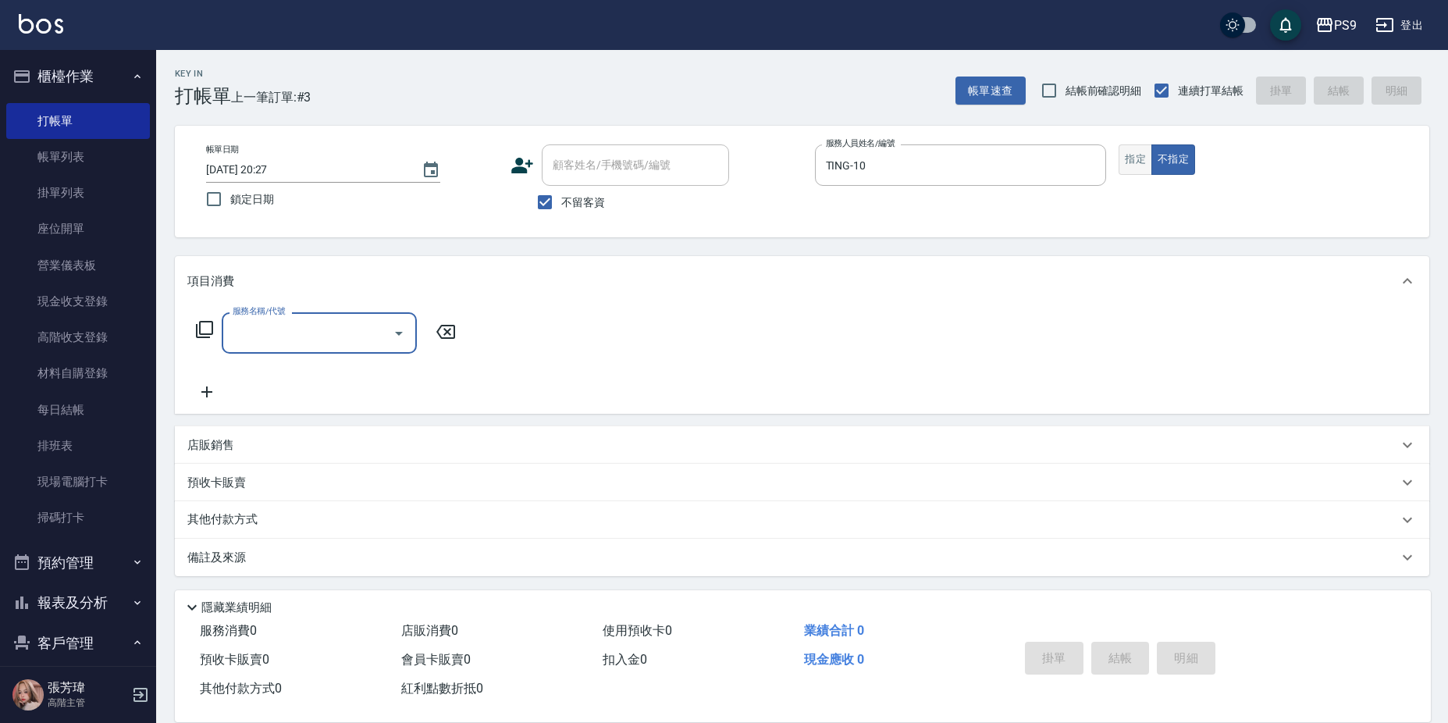
click at [1136, 161] on button "指定" at bounding box center [1136, 159] width 34 height 30
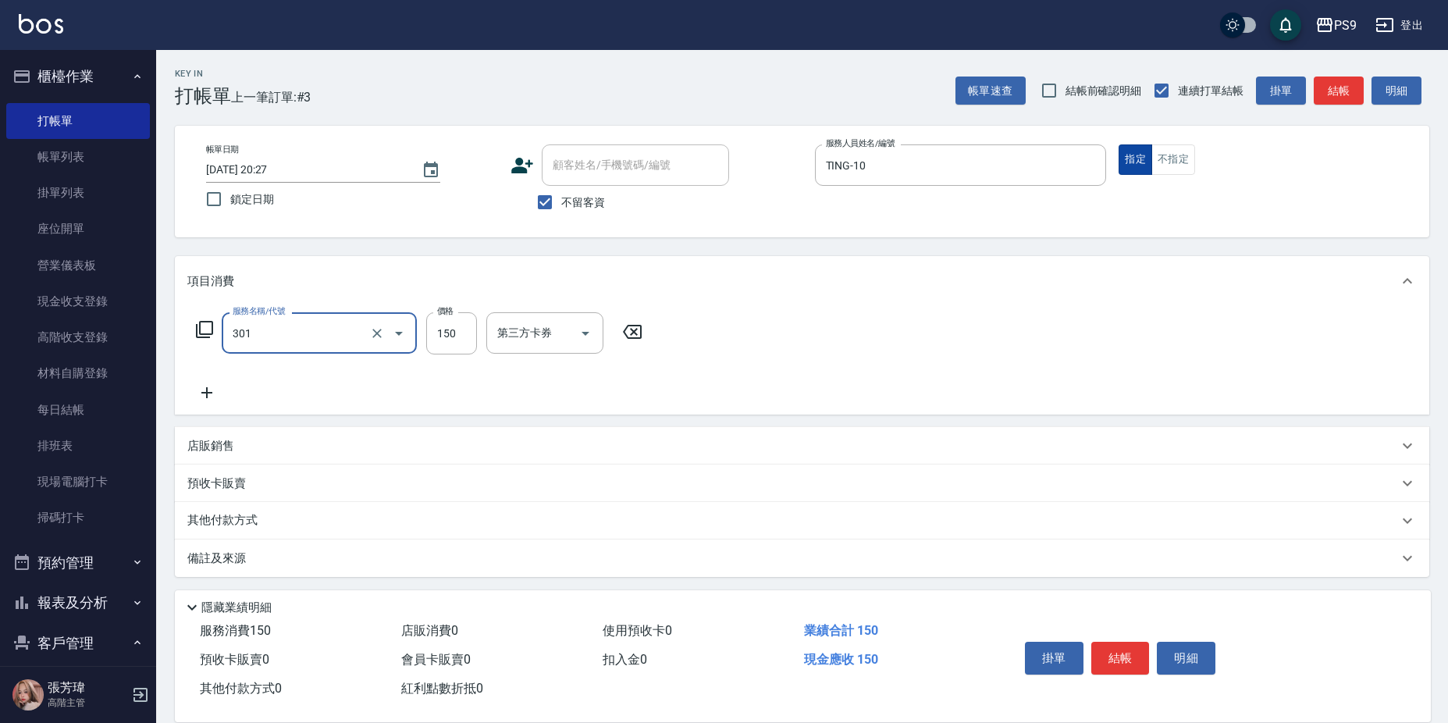
type input "剪-150(301)"
type input "450"
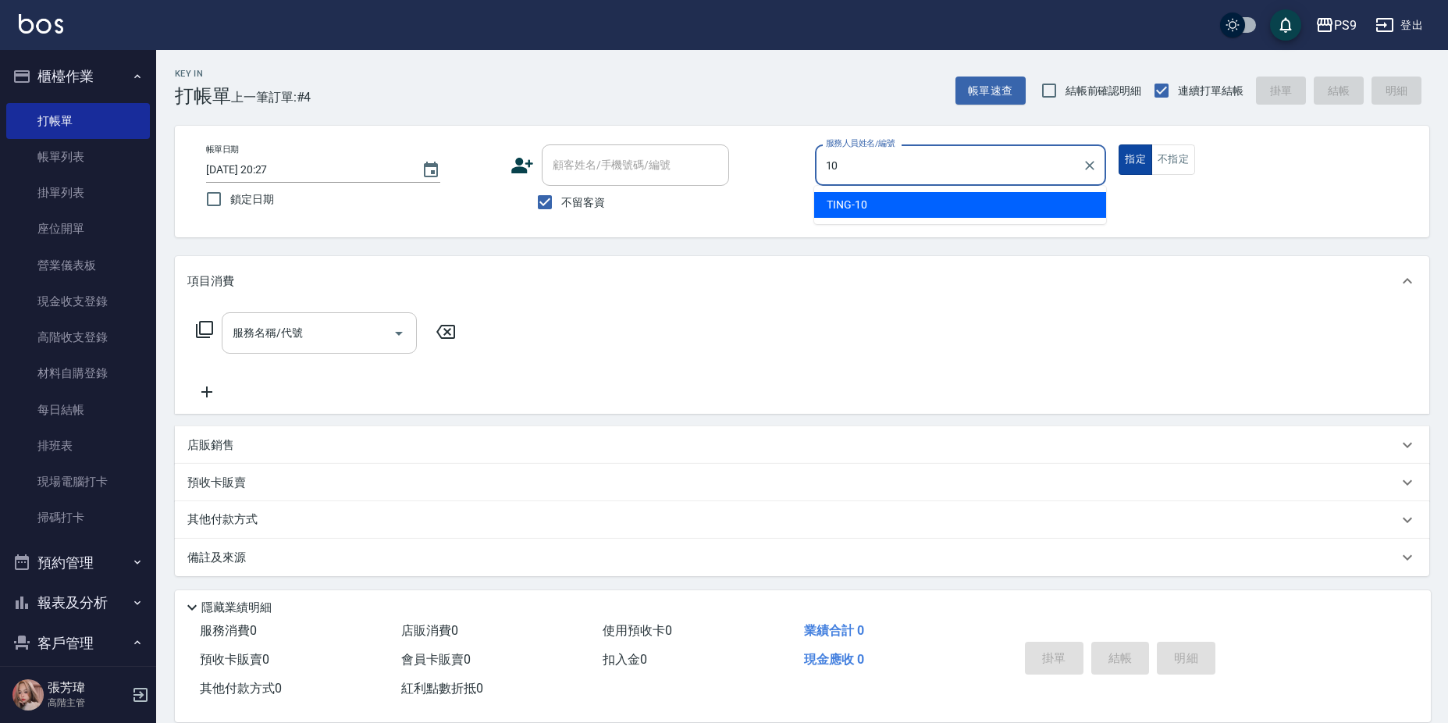
type input "TING-10"
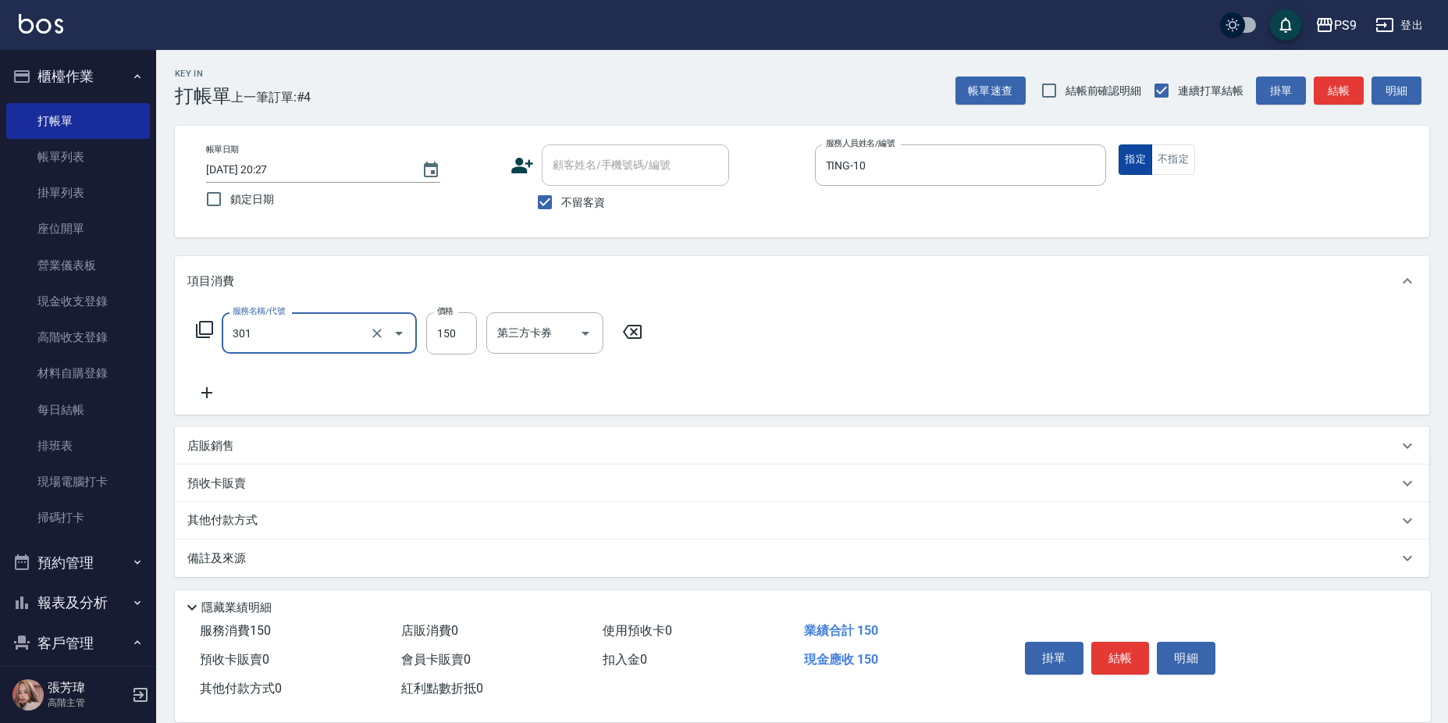
type input "剪-150(301)"
type input "350"
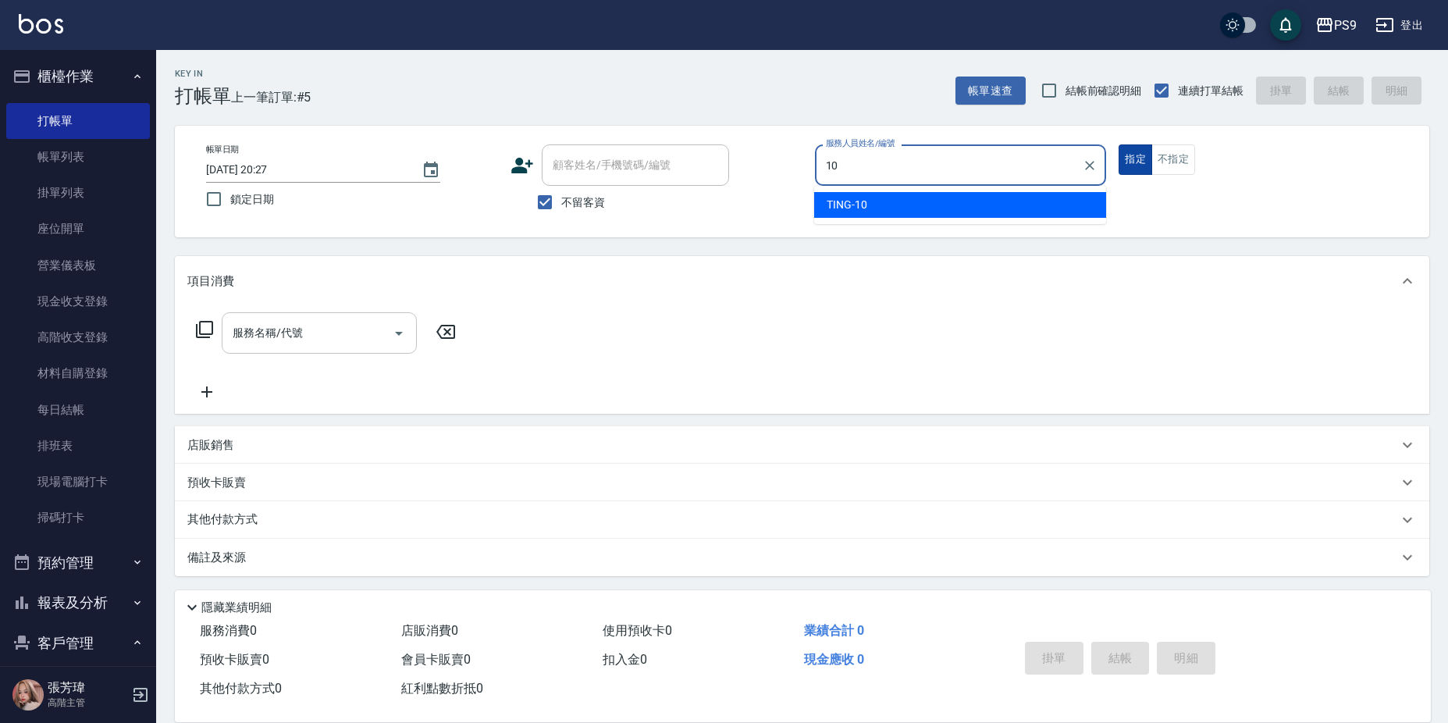
type input "TING-10"
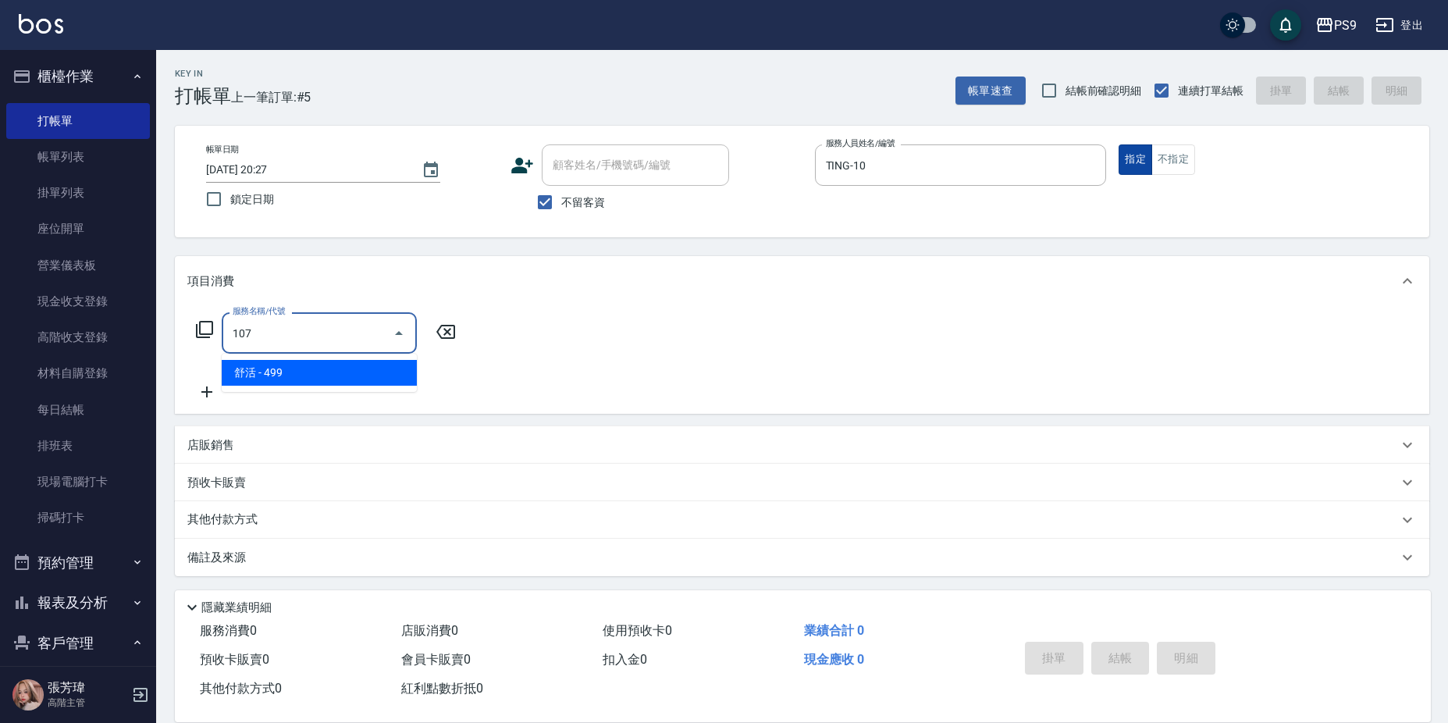
type input "舒活(107)"
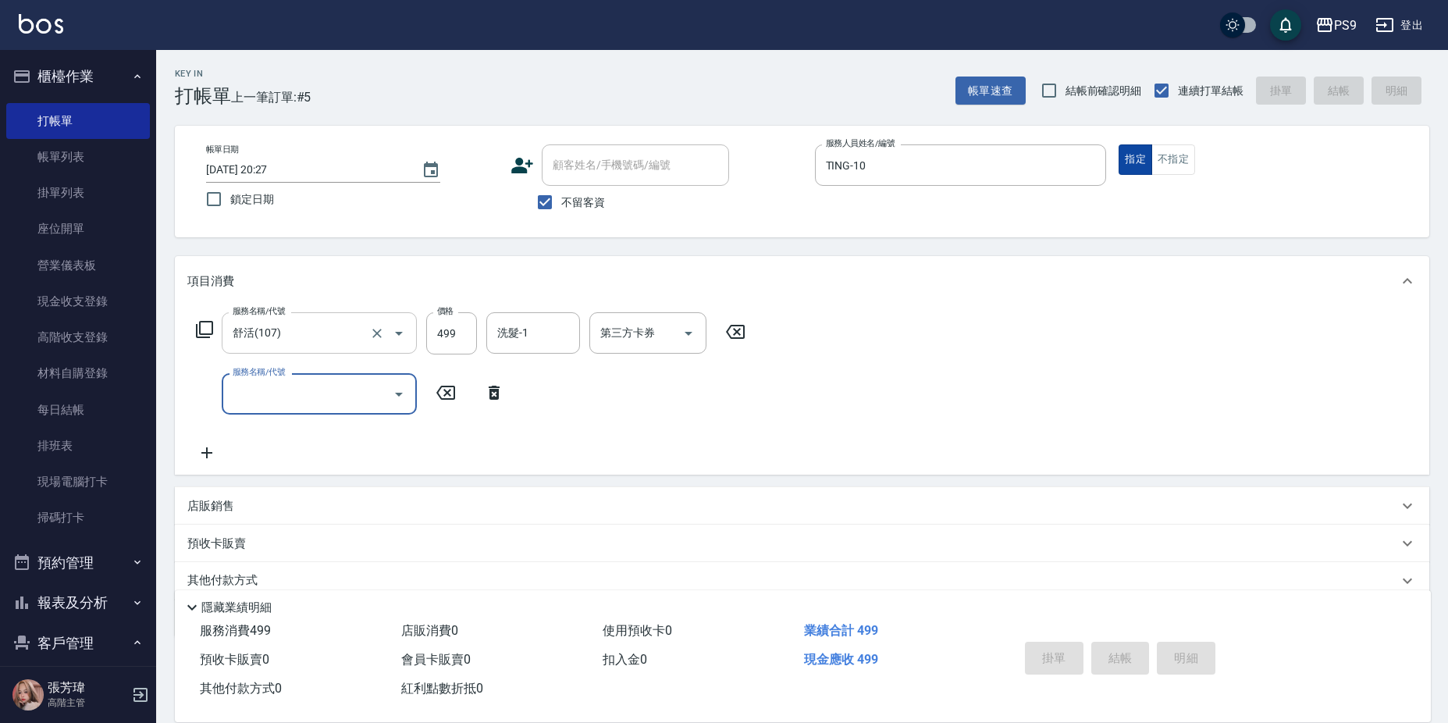
type input "[DATE] 20:28"
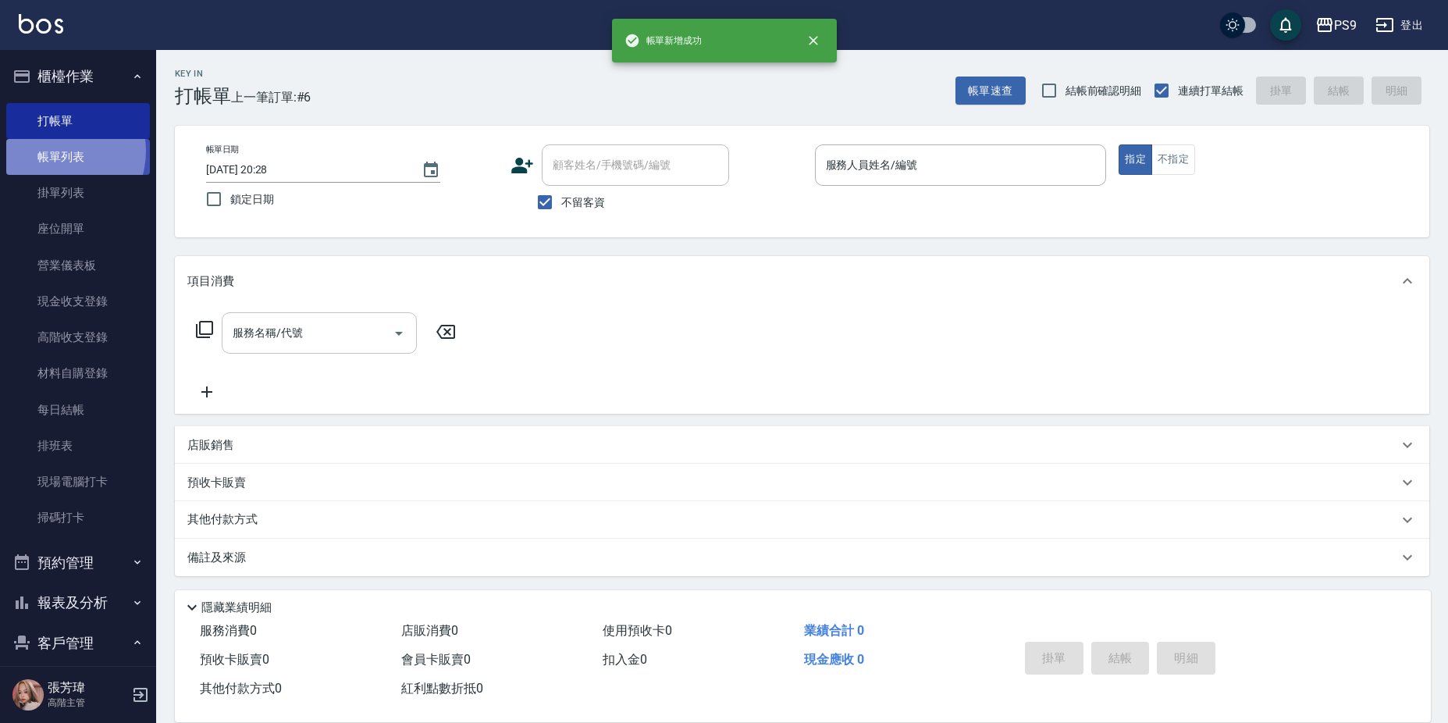
click at [58, 151] on link "帳單列表" at bounding box center [78, 157] width 144 height 36
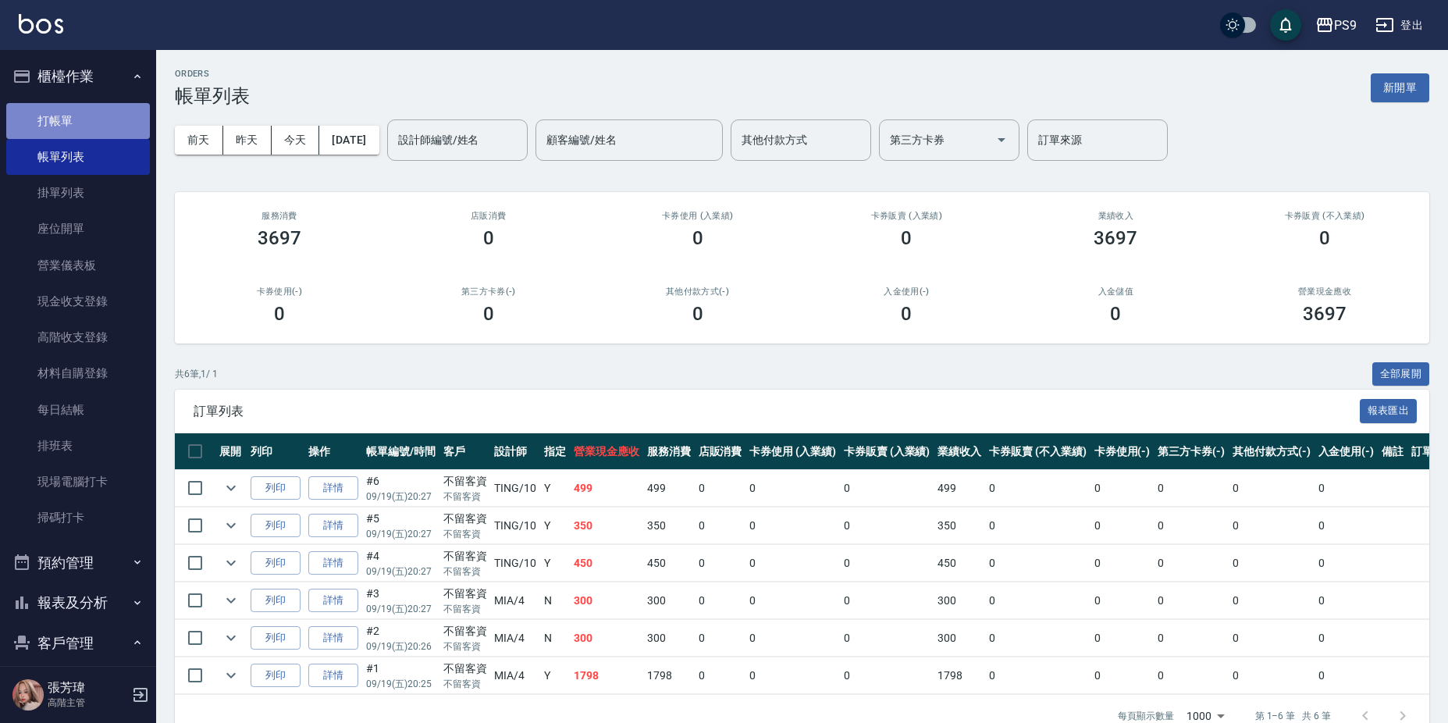
click at [91, 130] on link "打帳單" at bounding box center [78, 121] width 144 height 36
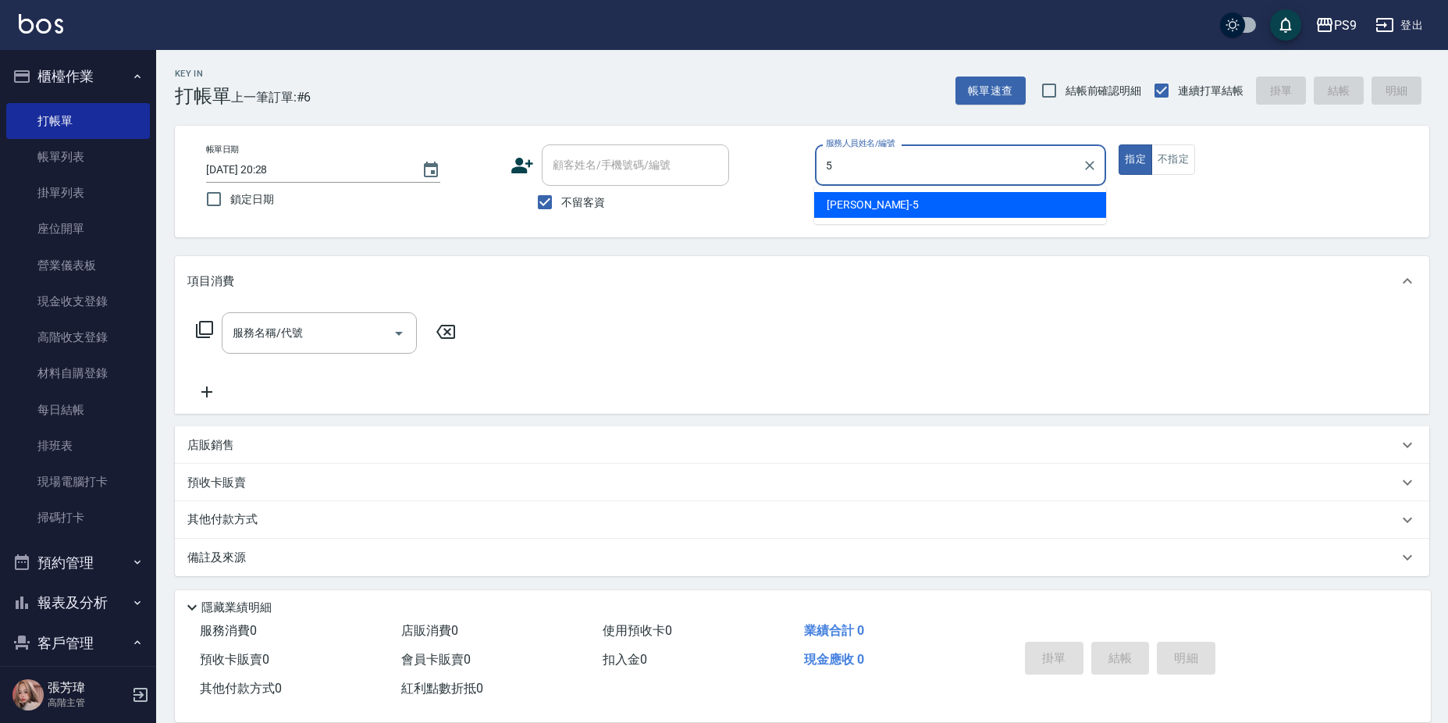
type input "[PERSON_NAME]-5"
type button "true"
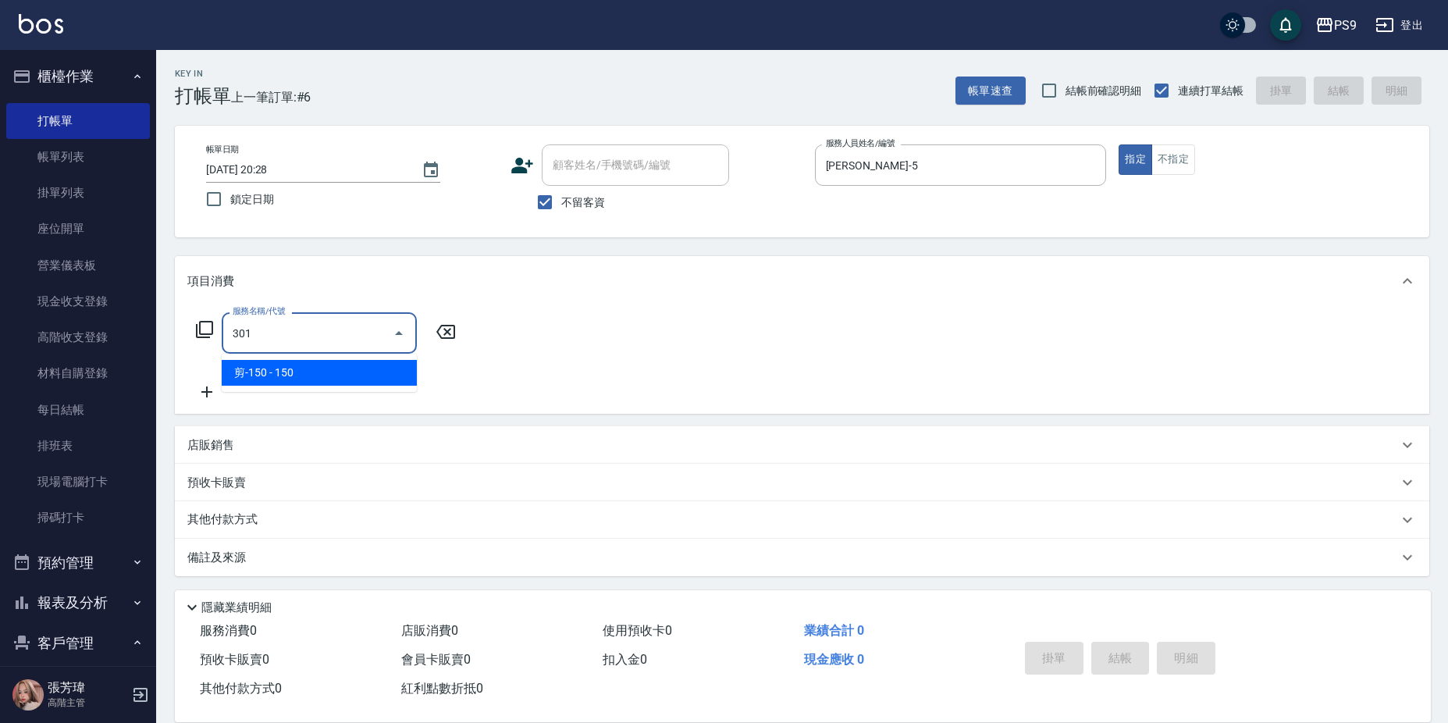
type input "剪-150(301)"
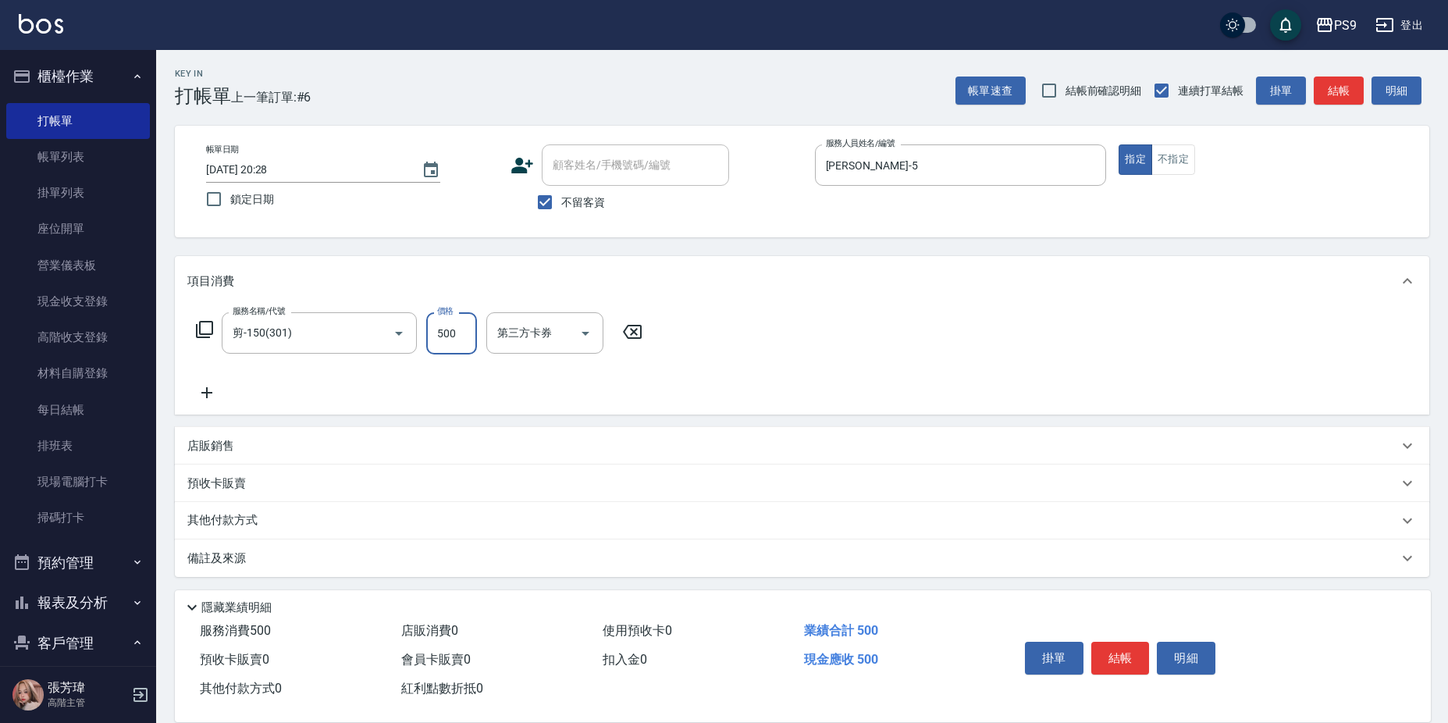
type input "500"
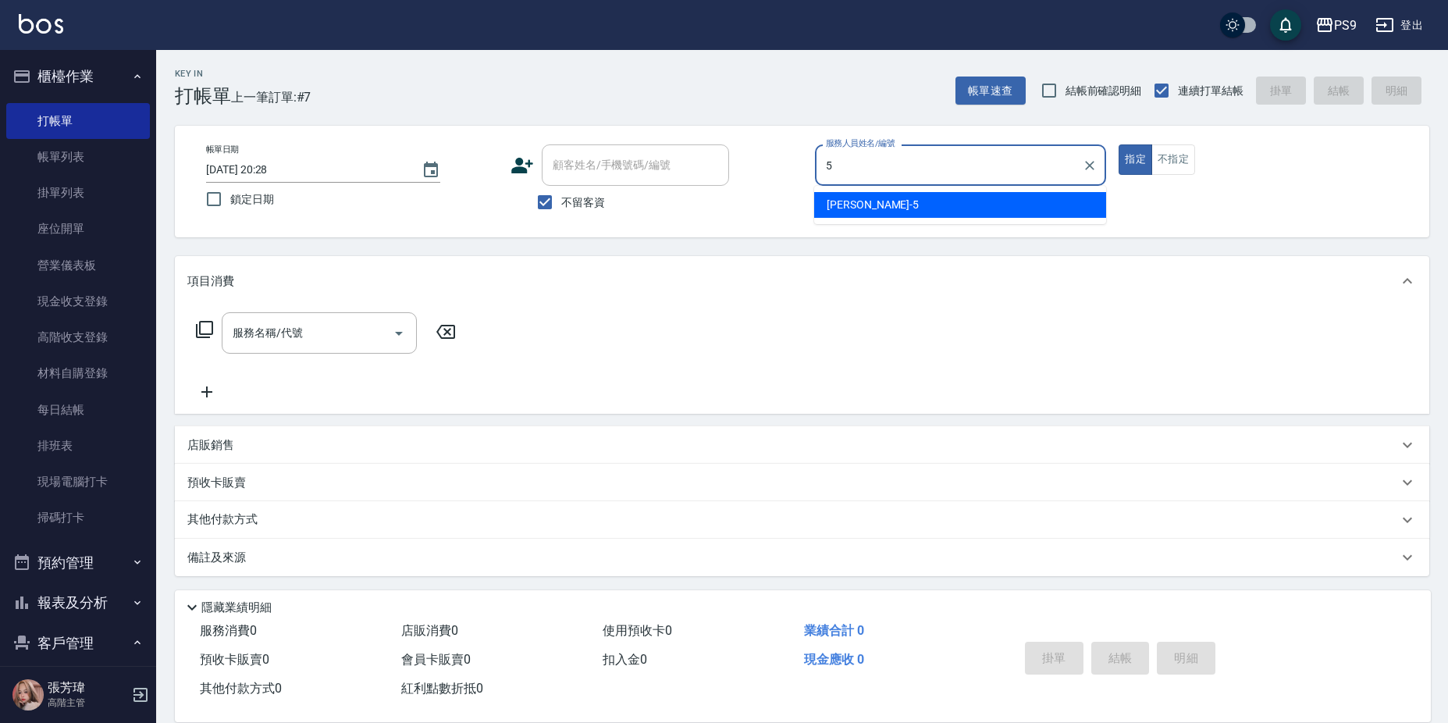
type input "[PERSON_NAME]-5"
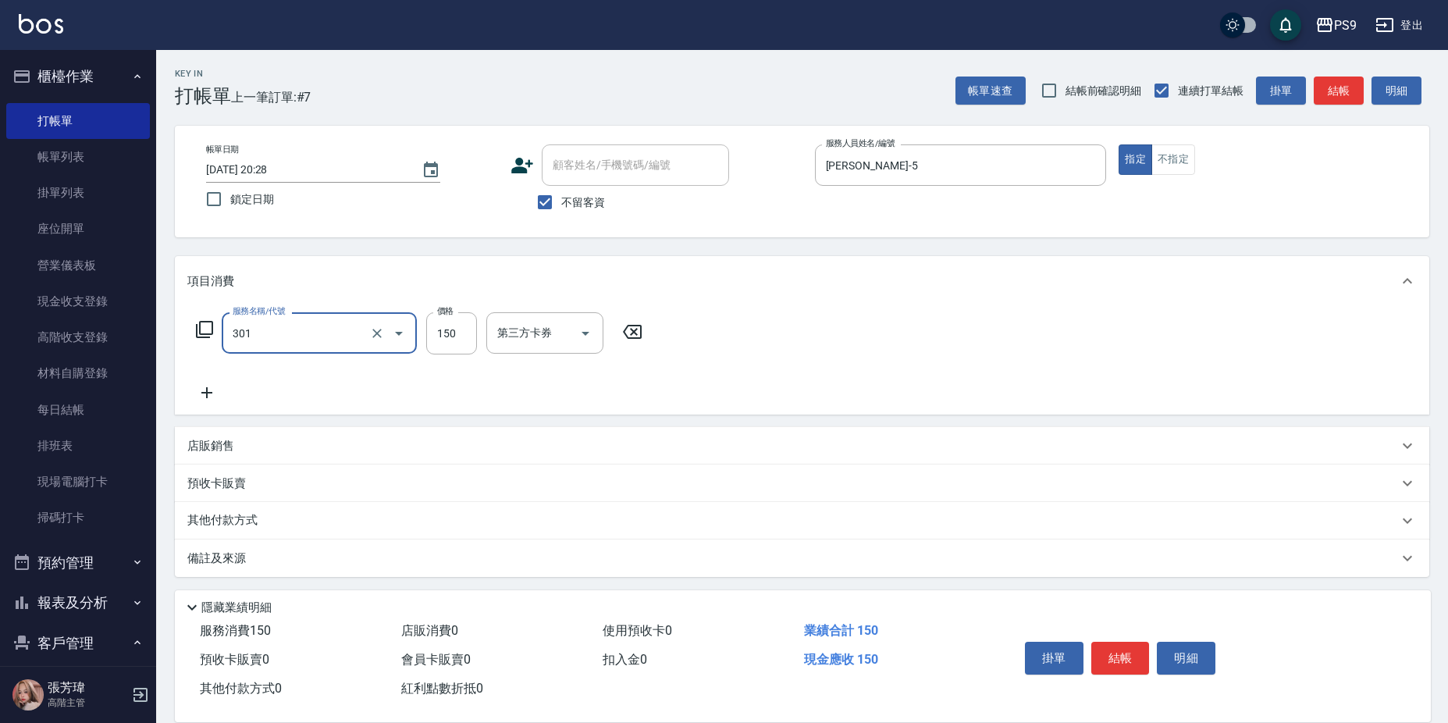
type input "剪-150(301)"
type input "500"
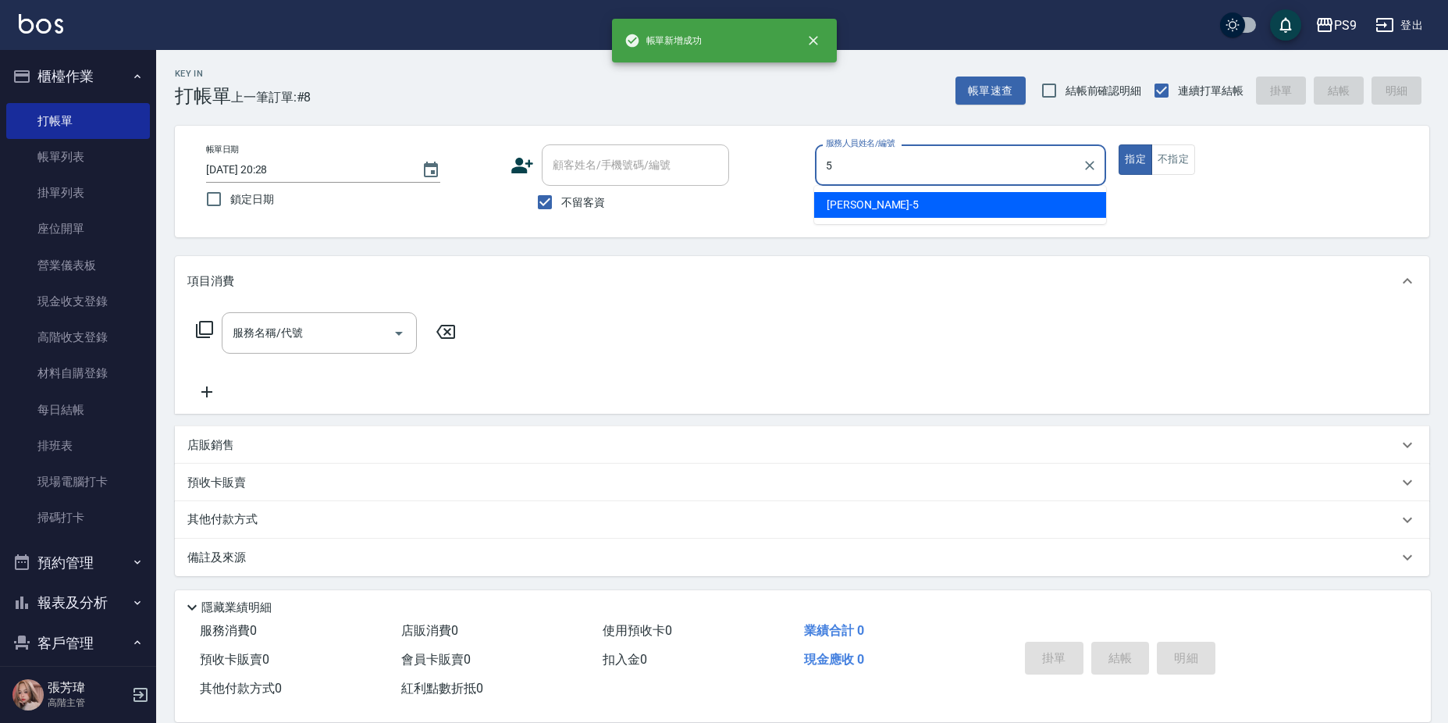
type input "[PERSON_NAME]-5"
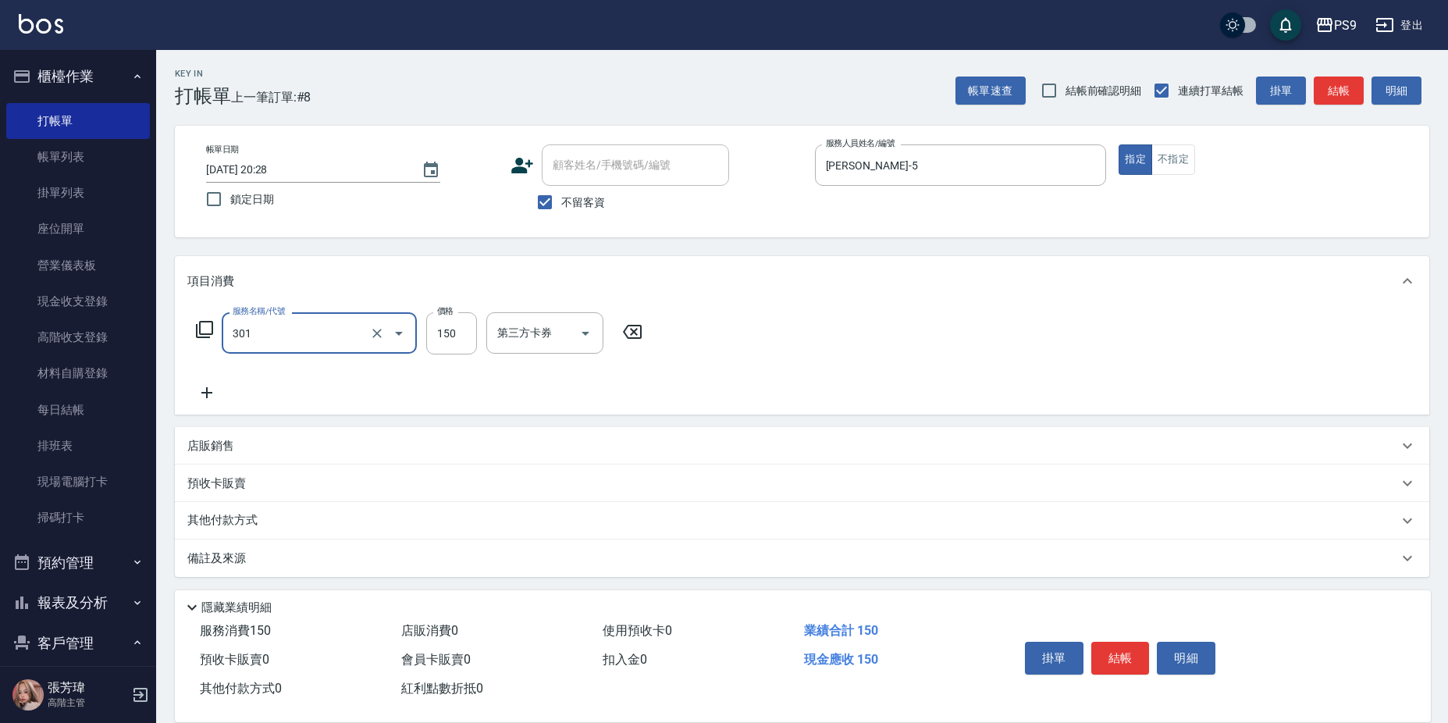
type input "剪-150(301)"
type input "500"
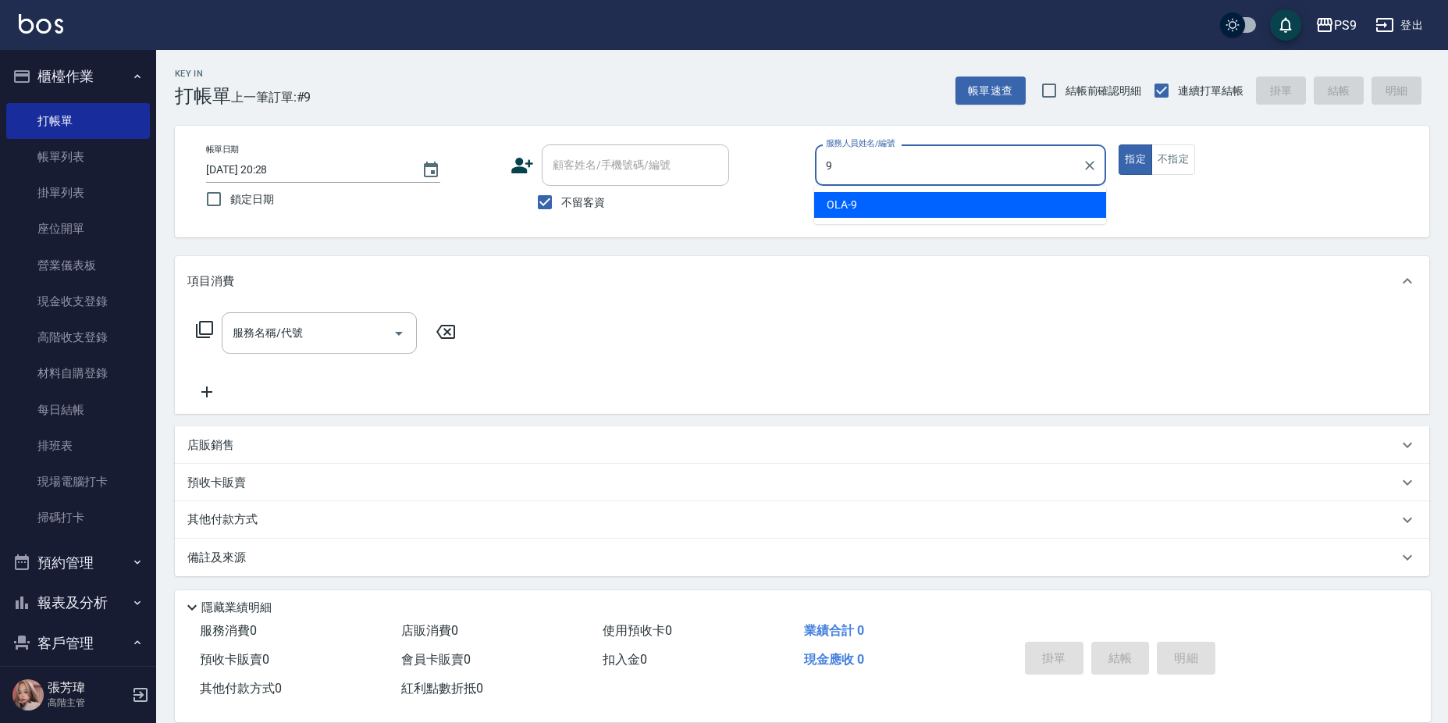
type input "OLA-9"
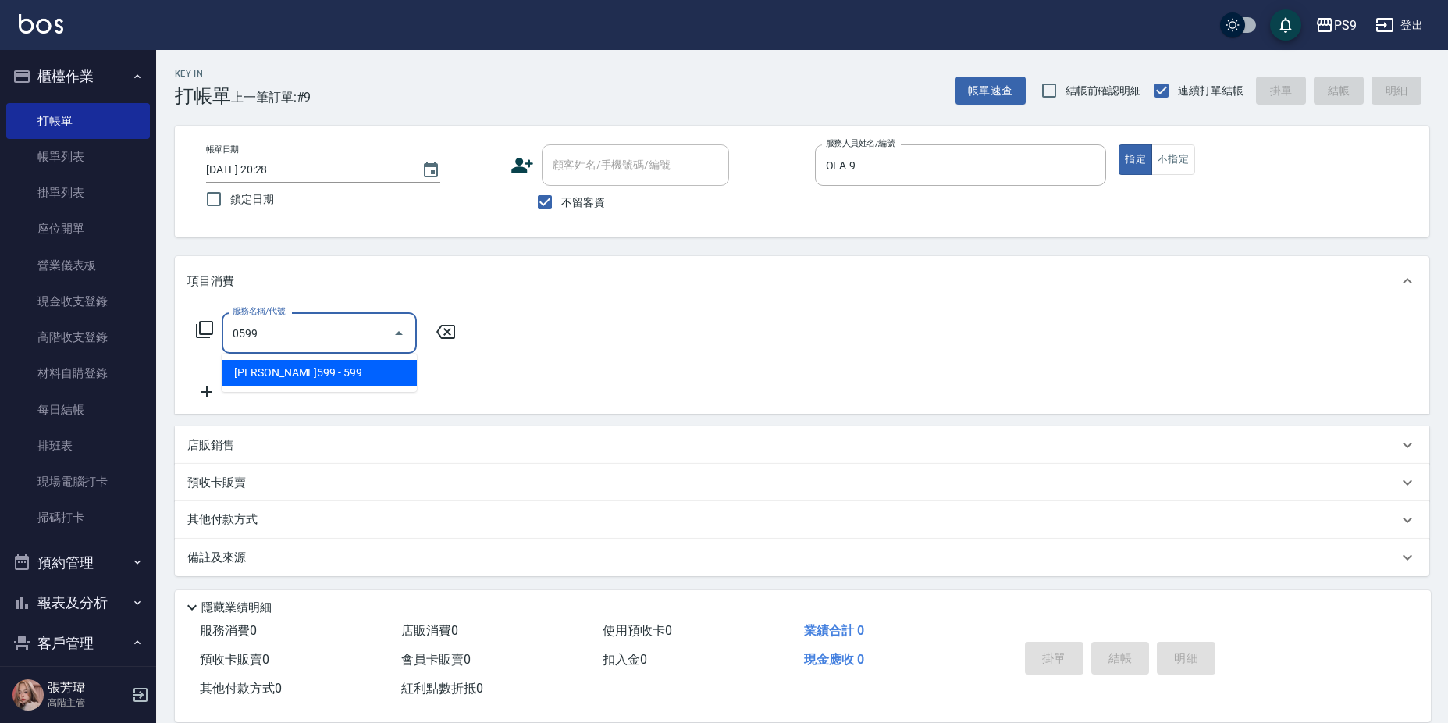
type input "[PERSON_NAME]599(0599)"
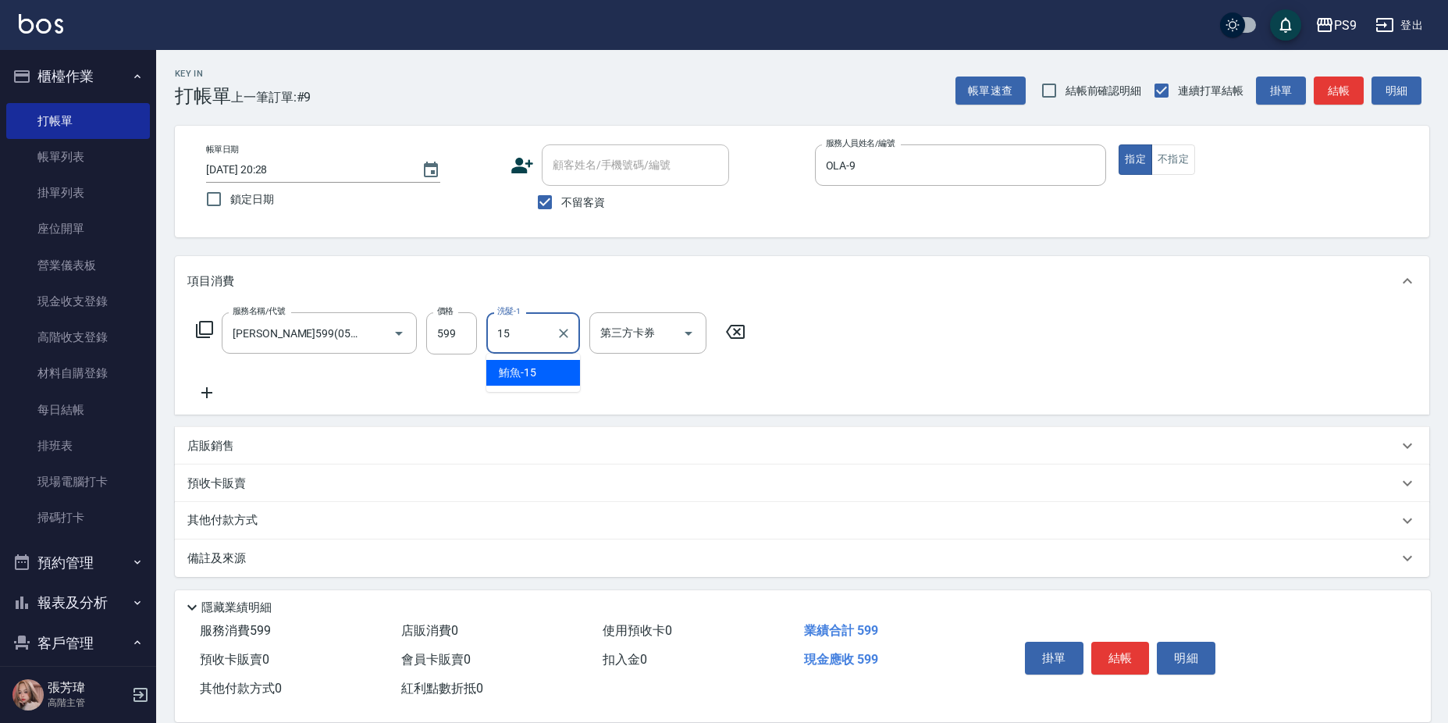
type input "鮪魚-15"
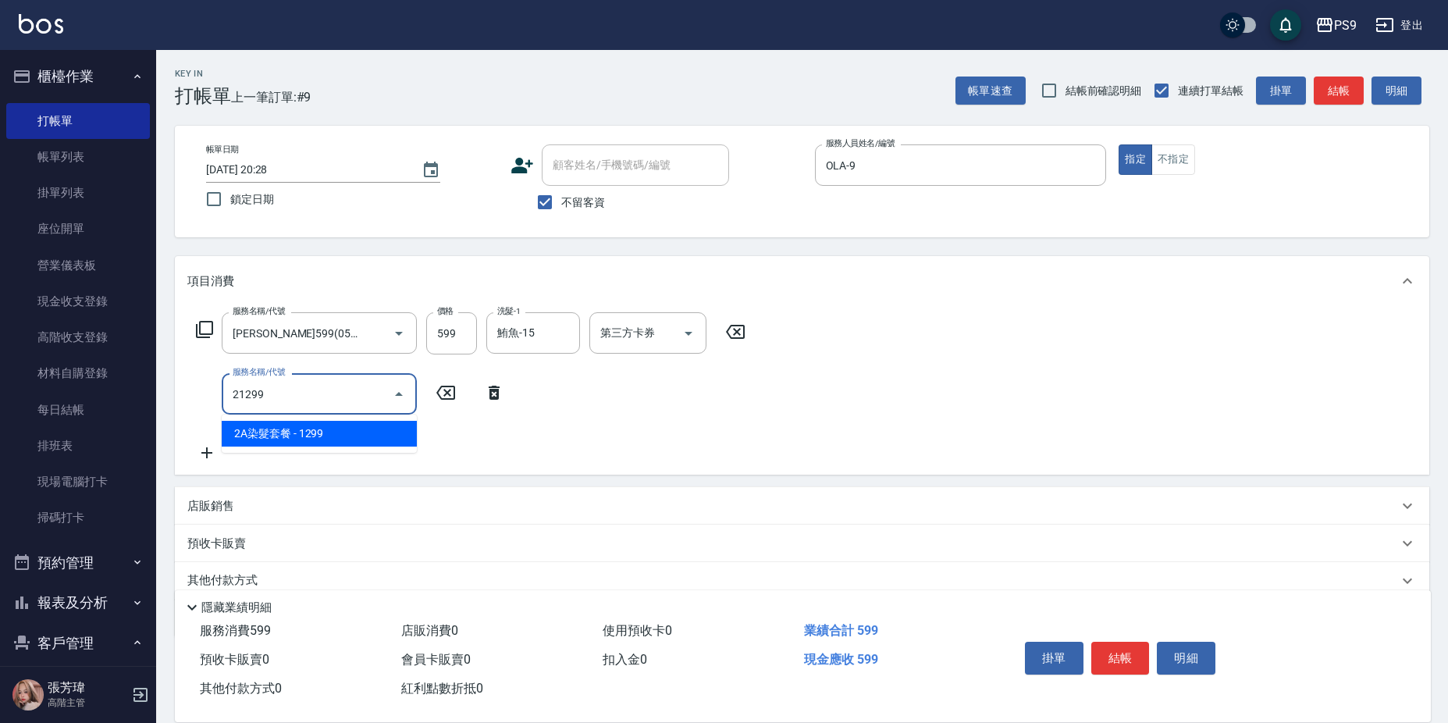
type input "2A染髮套餐(21299)"
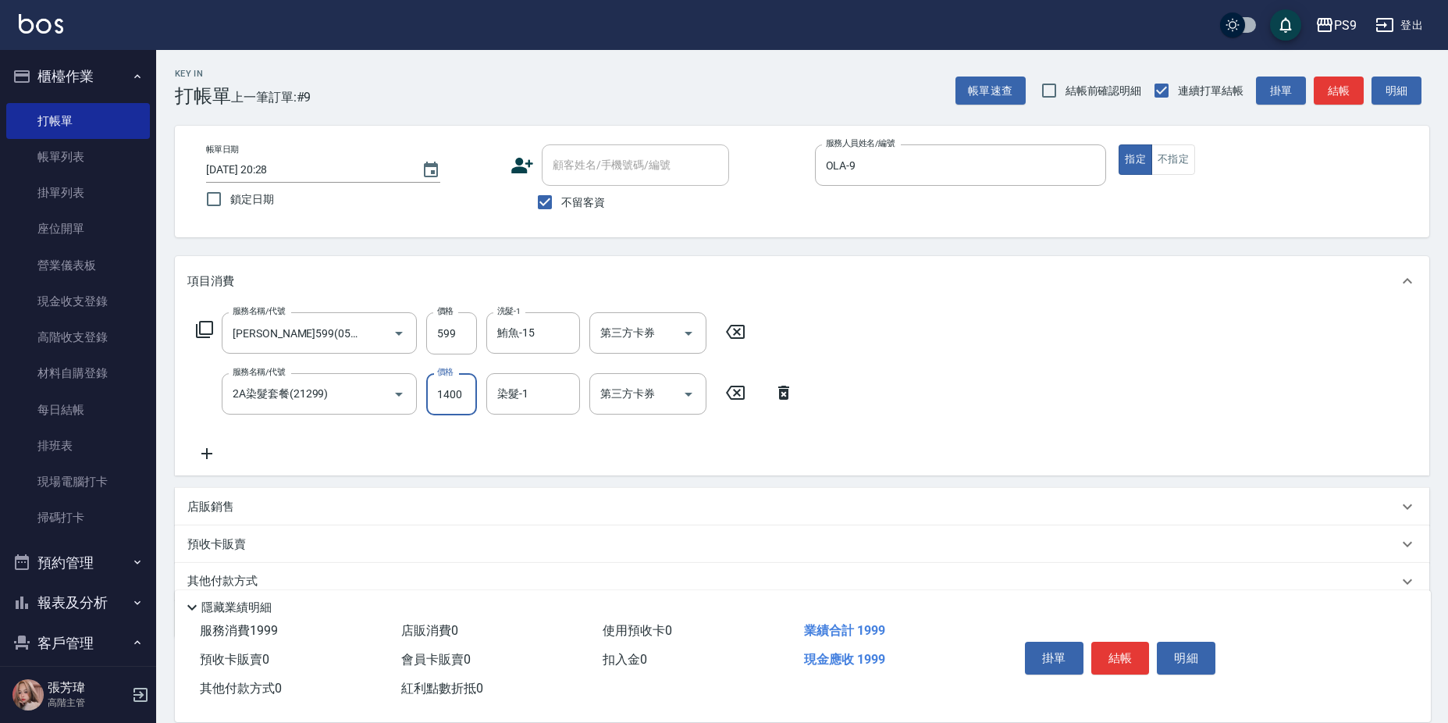
type input "1400"
click at [525, 410] on div "染髮-1" at bounding box center [533, 393] width 94 height 41
type input "鮪魚-15"
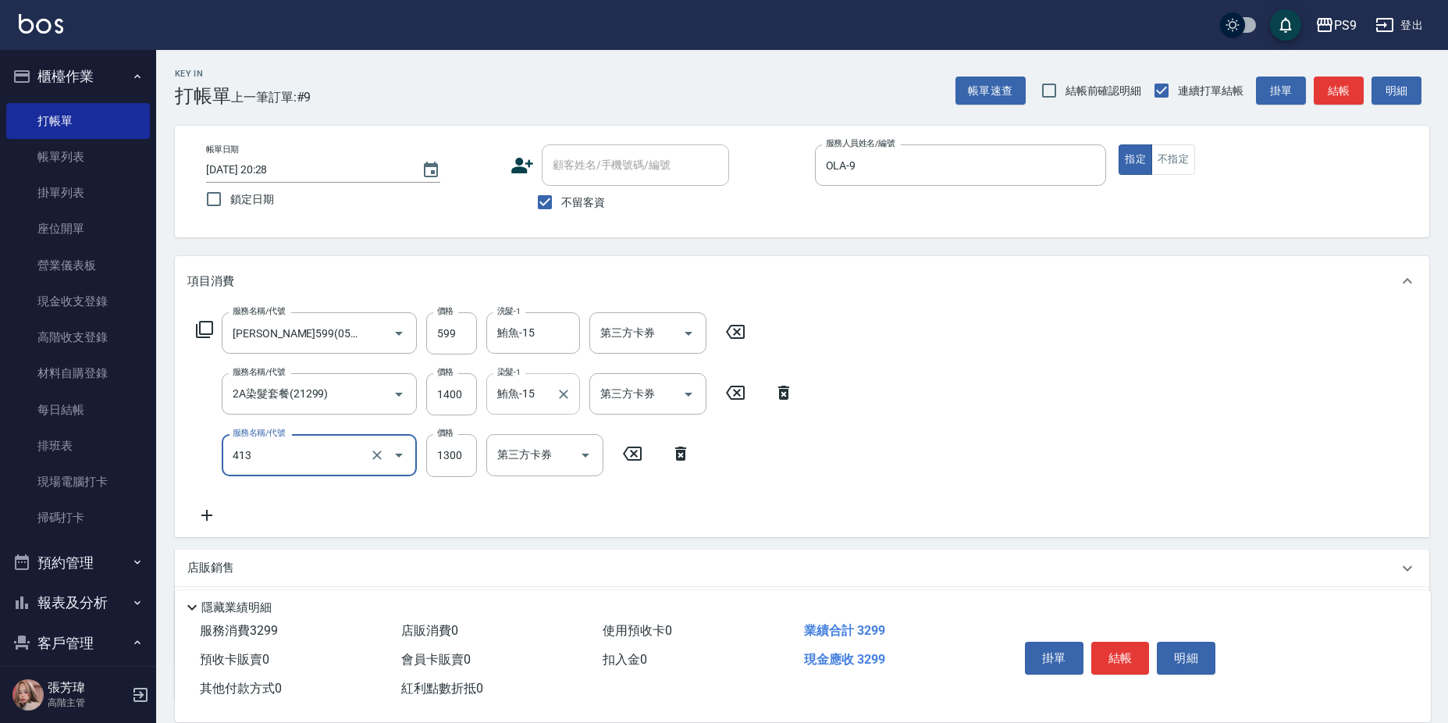
type input "鏡面護髮(413)"
type input "2000"
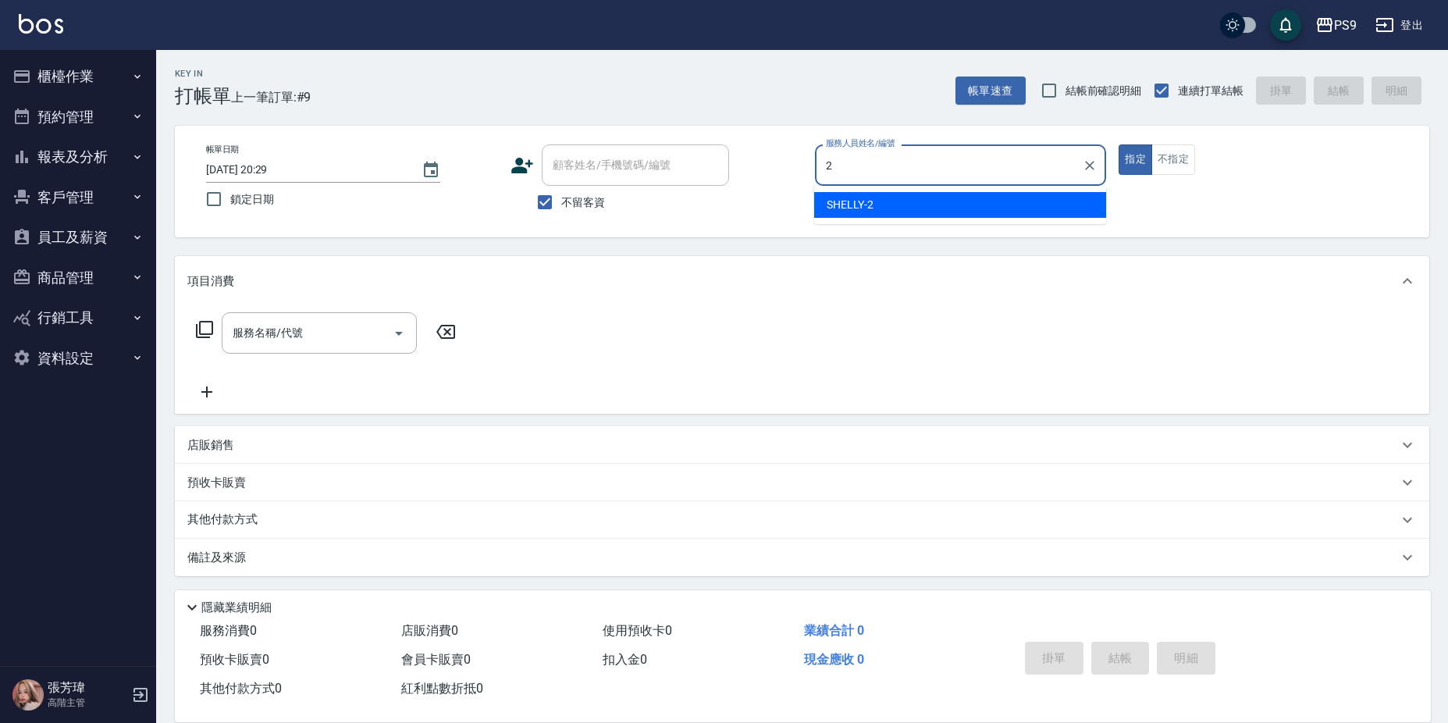
type input "SHELLY-2"
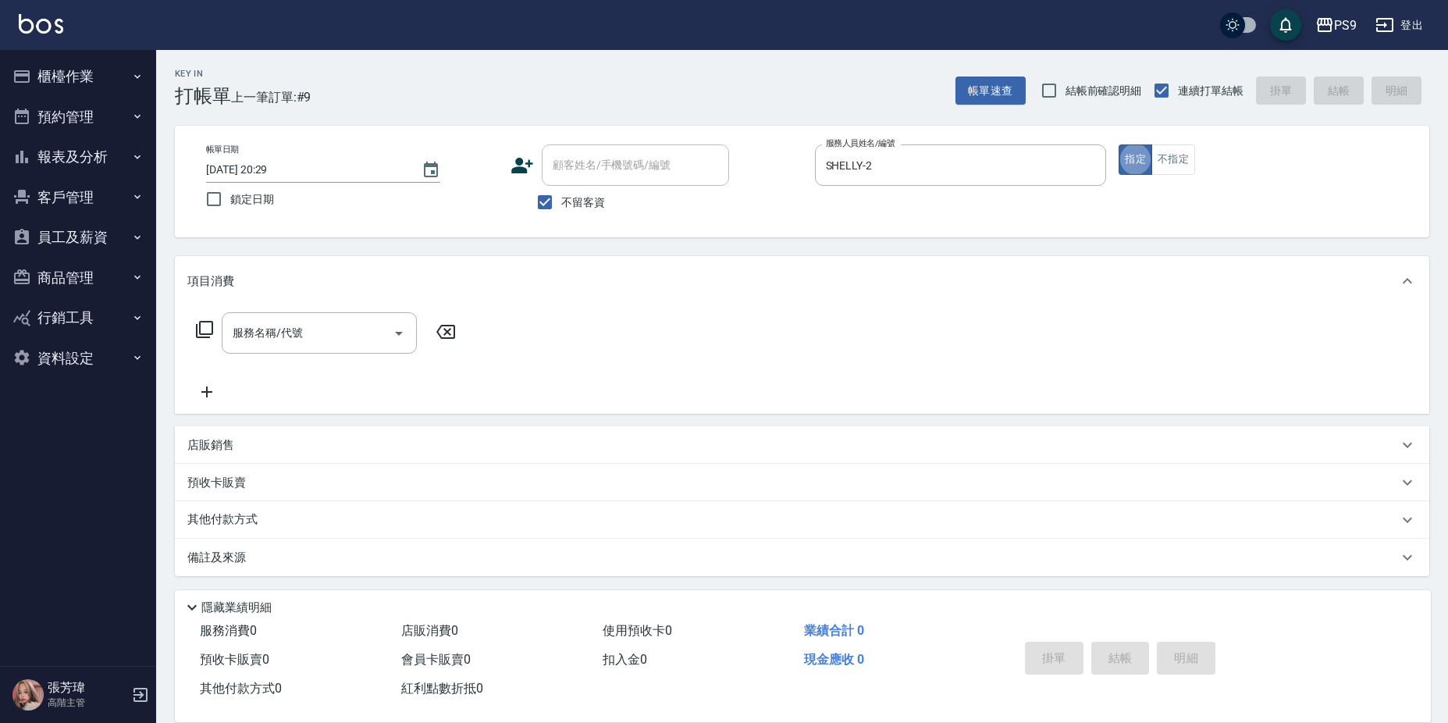
type button "true"
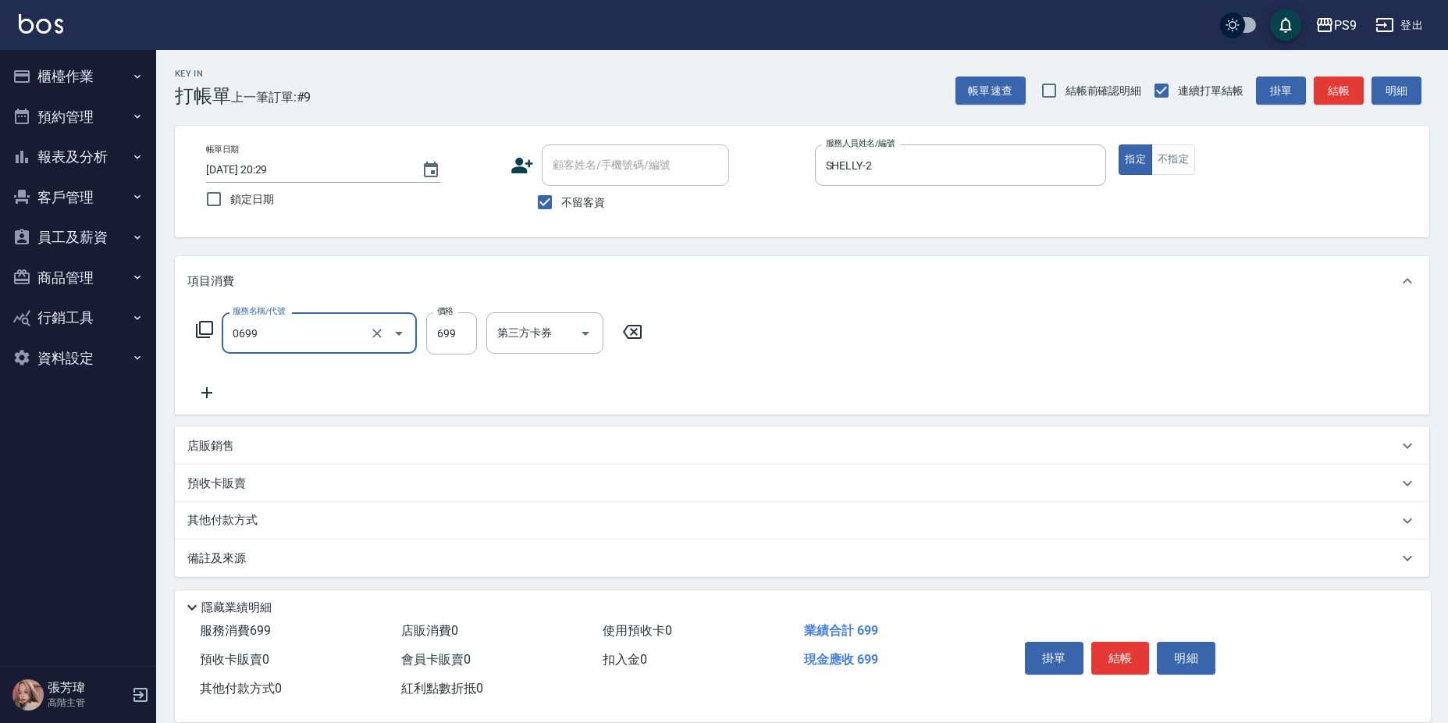
type input "699精油(0699)"
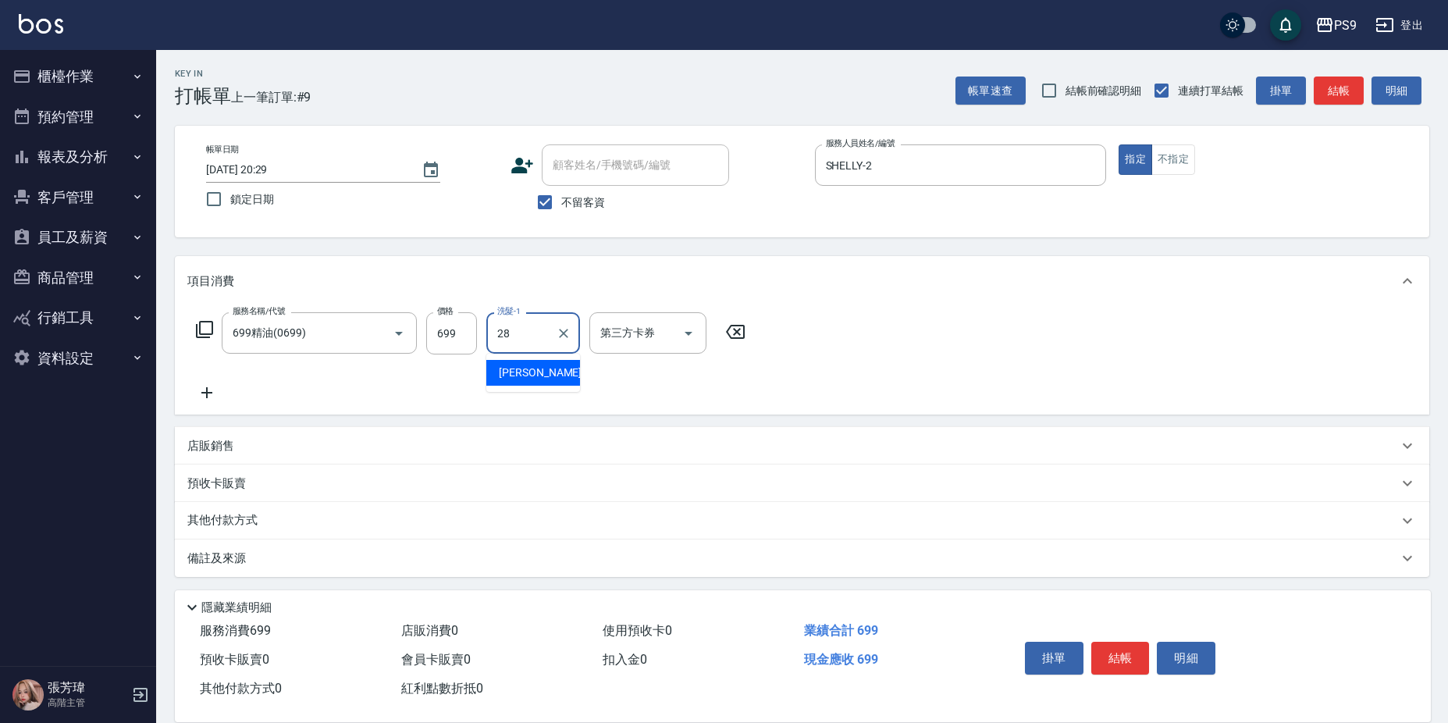
type input "洪瑀嬿-28"
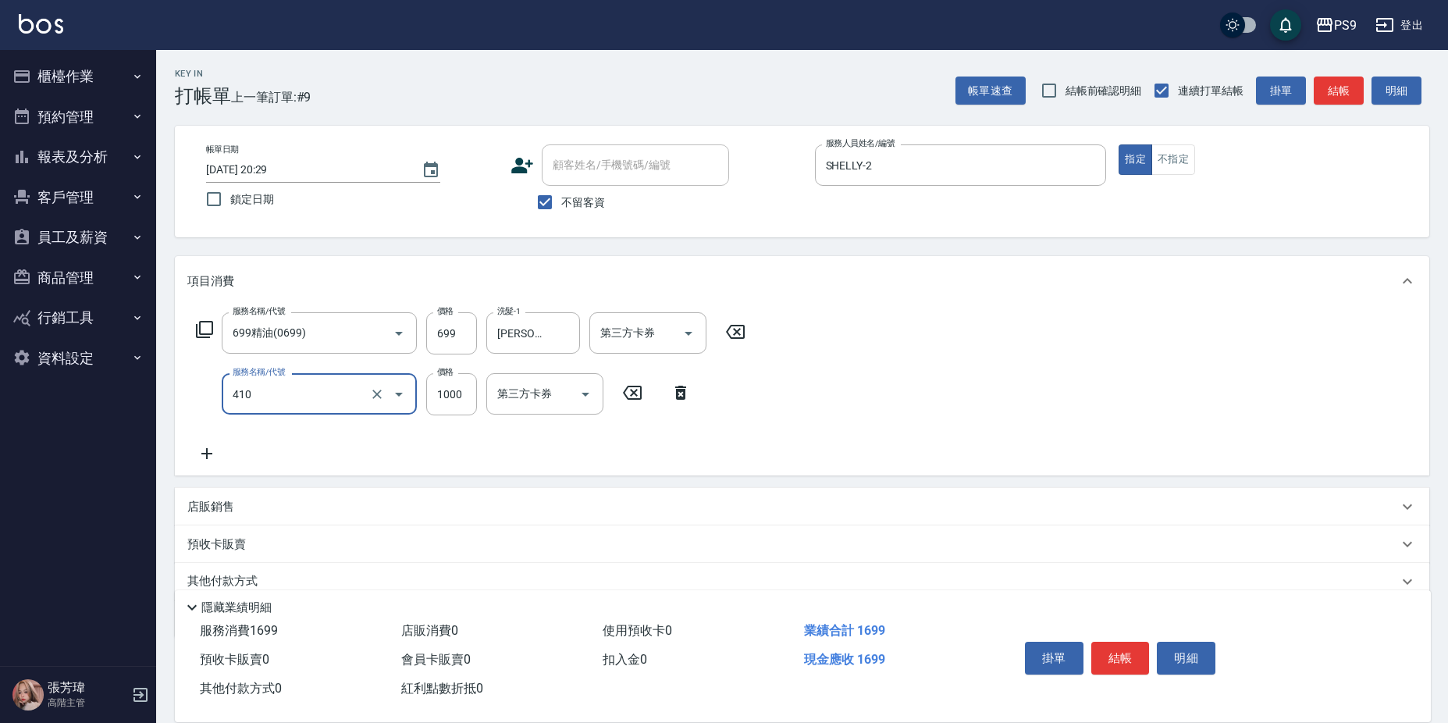
type input "鏡面護髮(燙染)(410)"
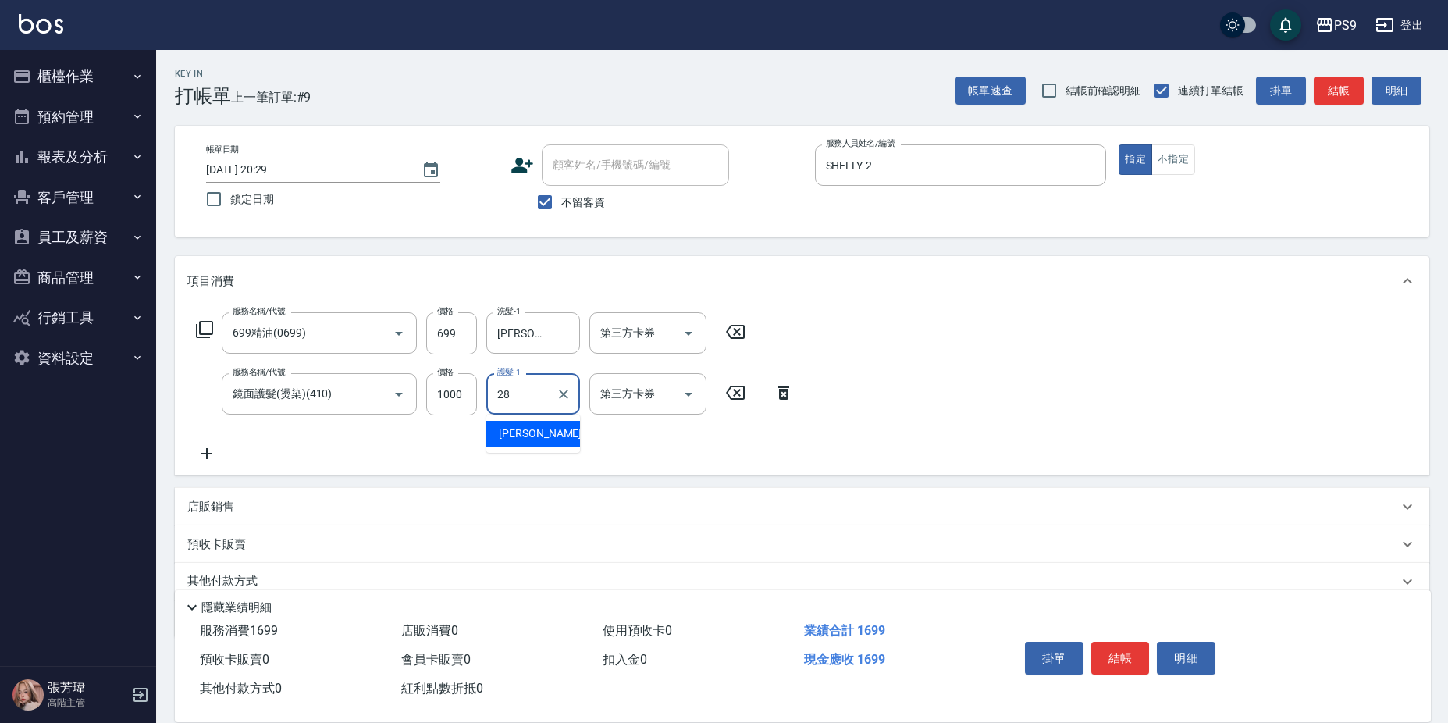
type input "洪瑀嬿-28"
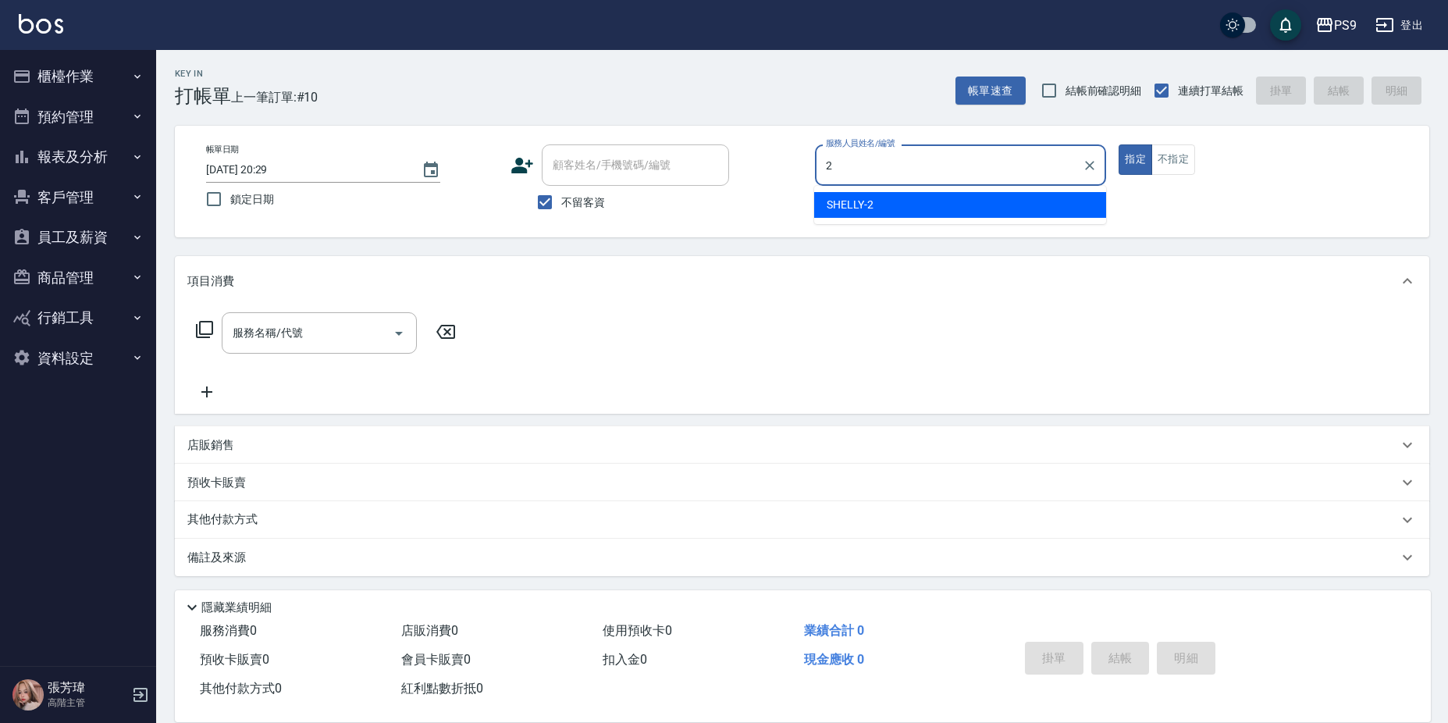
type input "SHELLY-2"
